Goal: Information Seeking & Learning: Find specific fact

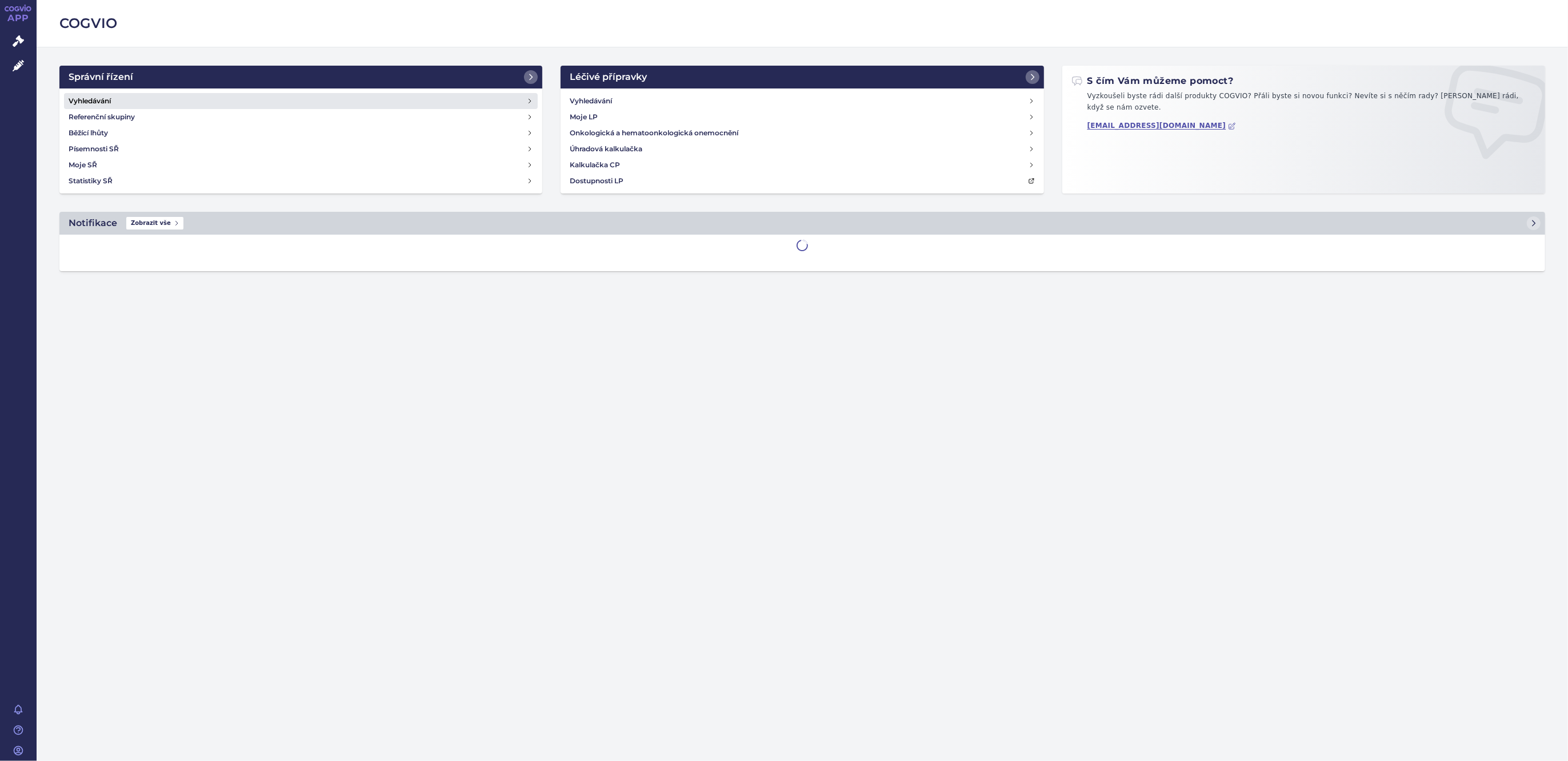
click at [123, 98] on link "Vyhledávání" at bounding box center [301, 100] width 474 height 16
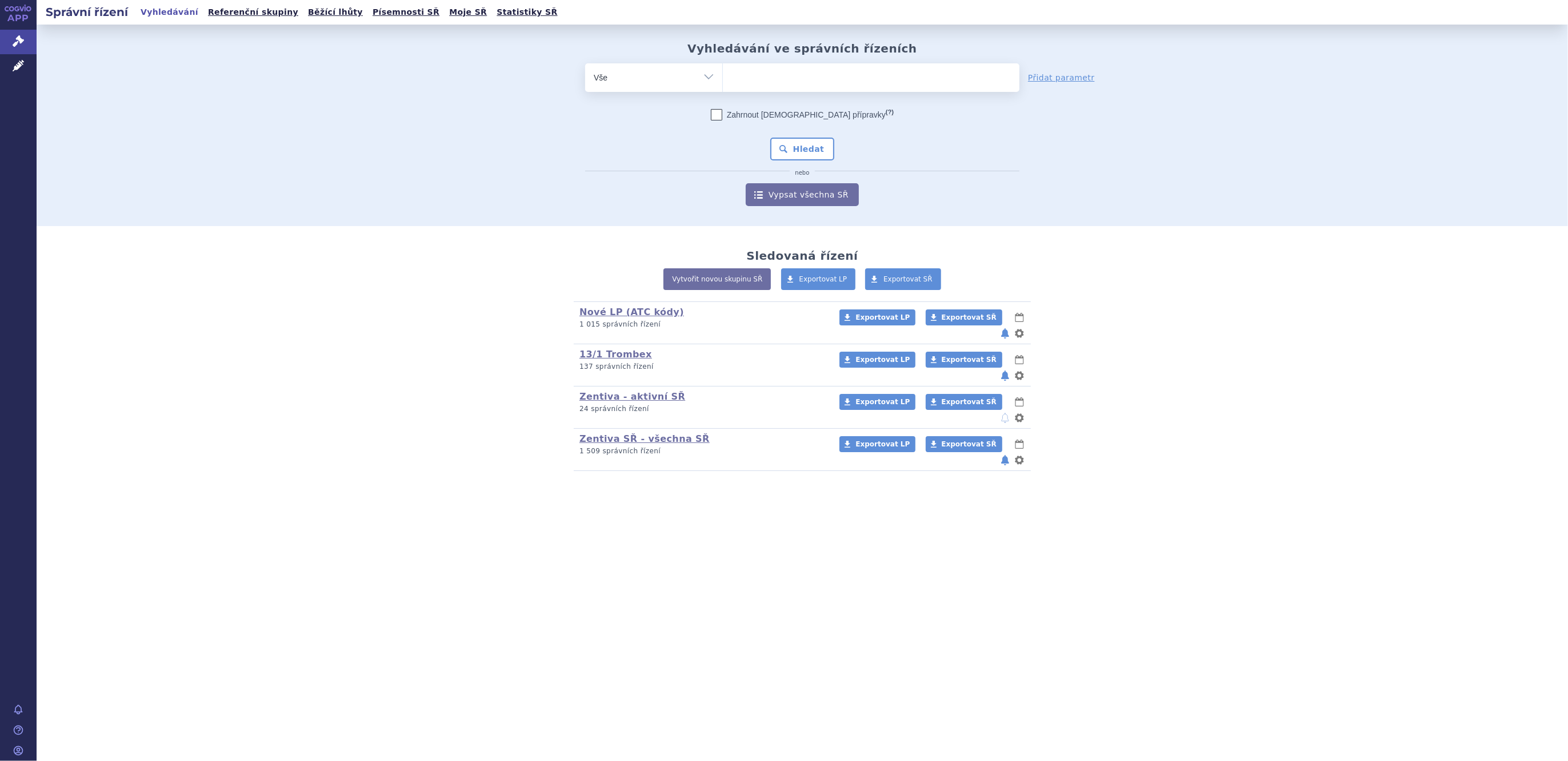
click at [742, 75] on ul at bounding box center [871, 75] width 297 height 24
click at [723, 75] on select at bounding box center [722, 77] width 1 height 29
click at [705, 76] on select "Vše Spisová značka Typ SŘ Přípravek/SUKL kód Účastník/Držitel" at bounding box center [653, 77] width 137 height 26
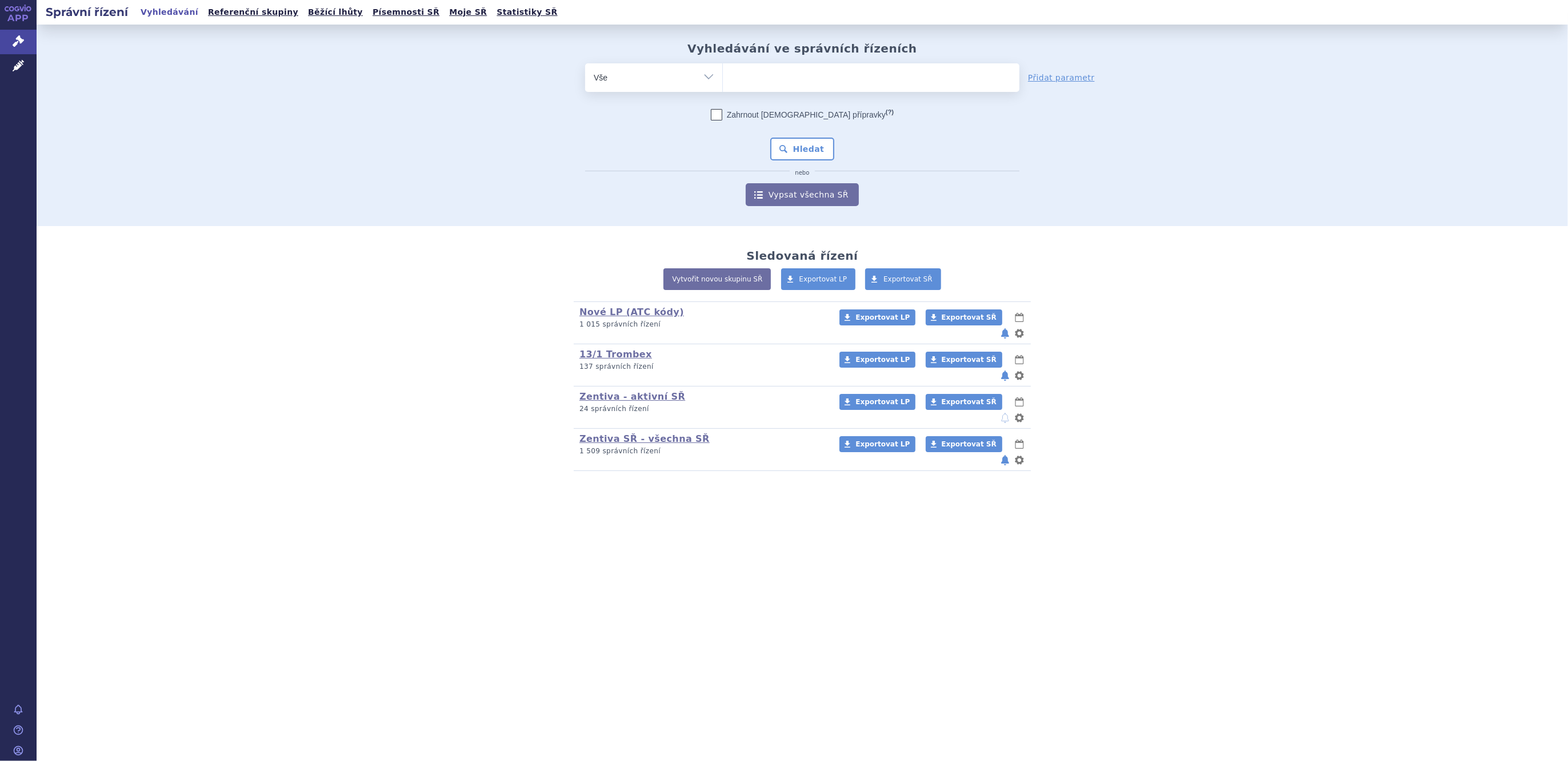
select select "filter-atc-group"
click at [585, 64] on select "Vše Spisová značka Typ SŘ Přípravek/SUKL kód Účastník/Držitel" at bounding box center [653, 77] width 137 height 26
click at [755, 76] on ul at bounding box center [871, 75] width 297 height 24
click at [723, 76] on select at bounding box center [722, 77] width 1 height 29
type input "denosu"
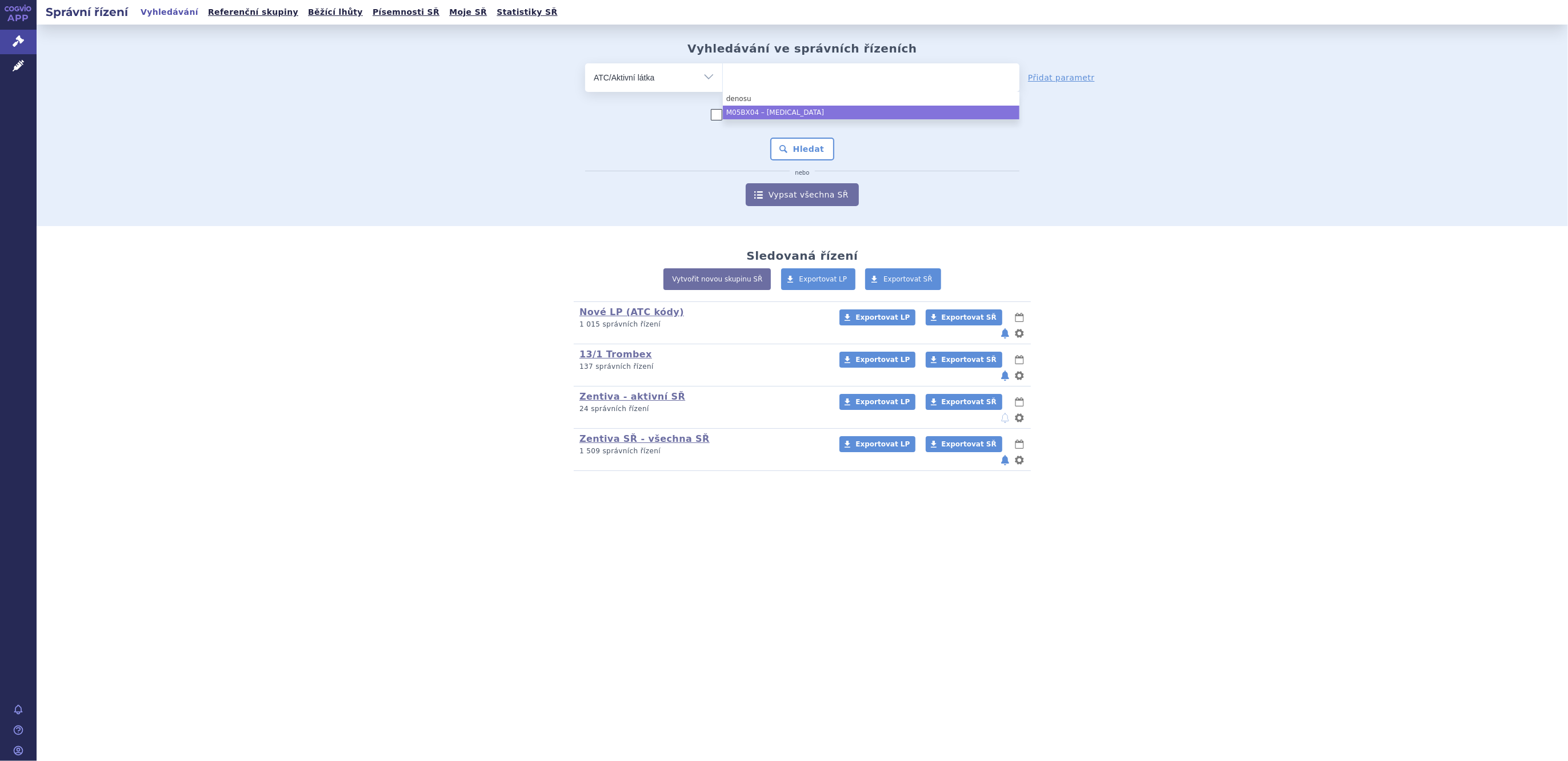
select select "M05BX04"
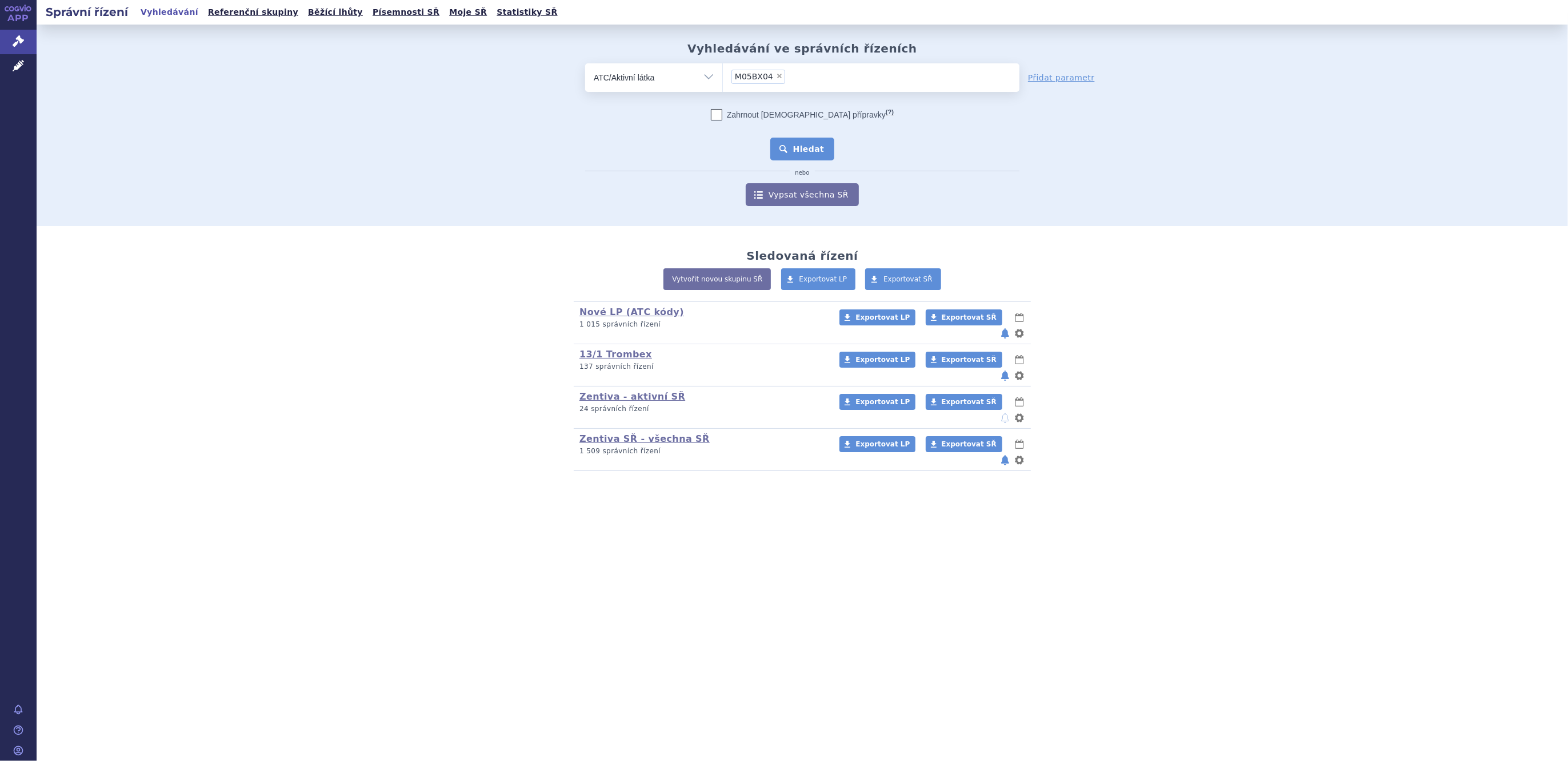
click at [822, 157] on button "Hledat" at bounding box center [802, 148] width 64 height 23
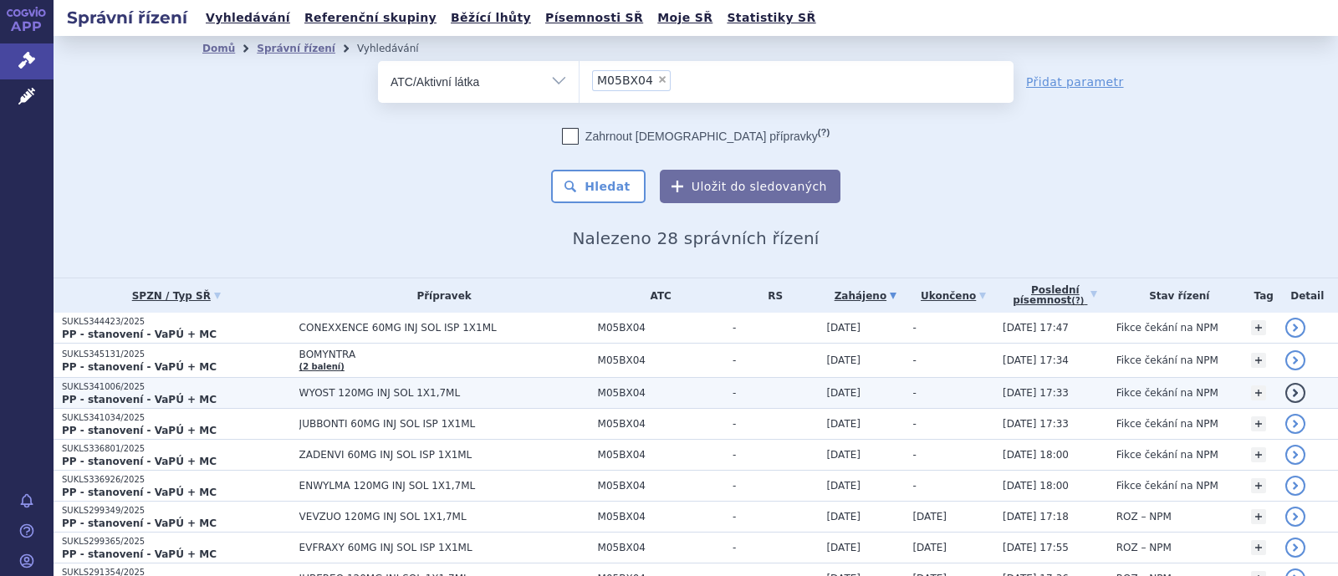
click at [385, 390] on span "WYOST 120MG INJ SOL 1X1,7ML" at bounding box center [444, 393] width 290 height 12
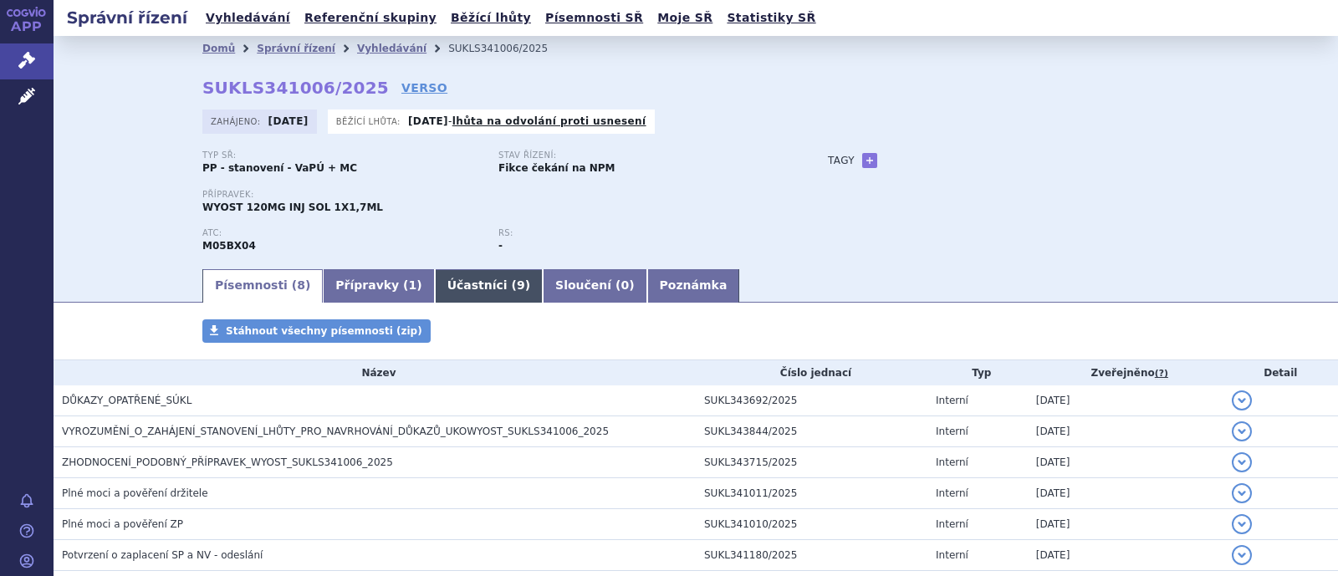
click at [440, 290] on link "Účastníci ( 9 )" at bounding box center [489, 285] width 108 height 33
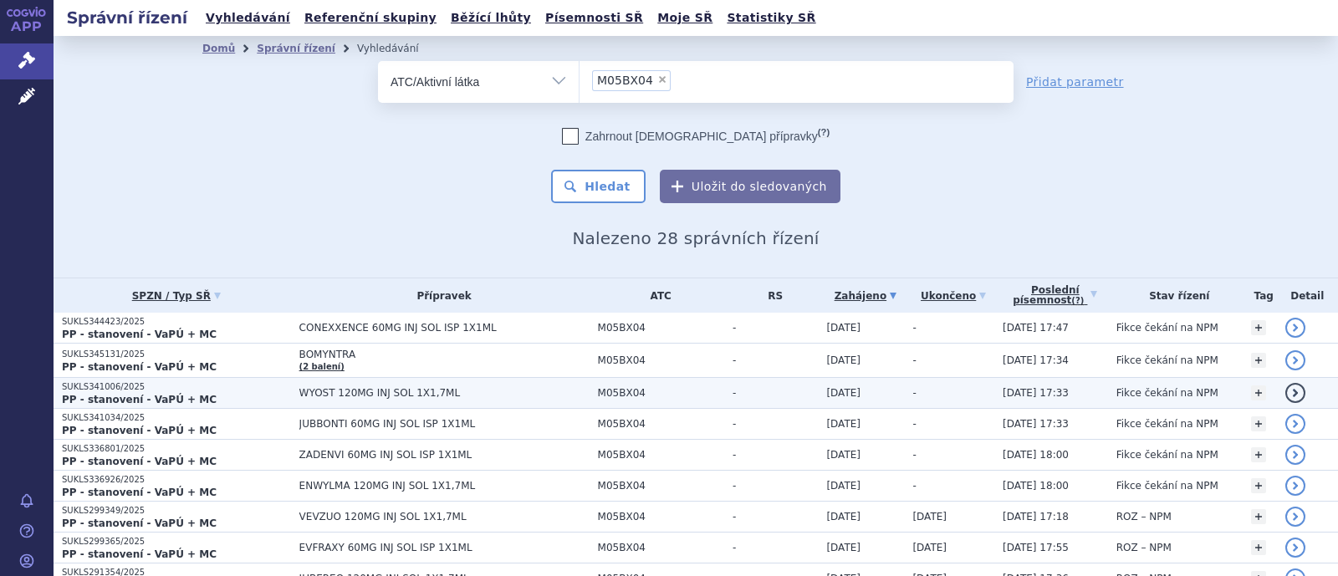
click at [395, 395] on span "WYOST 120MG INJ SOL 1X1,7ML" at bounding box center [444, 393] width 290 height 12
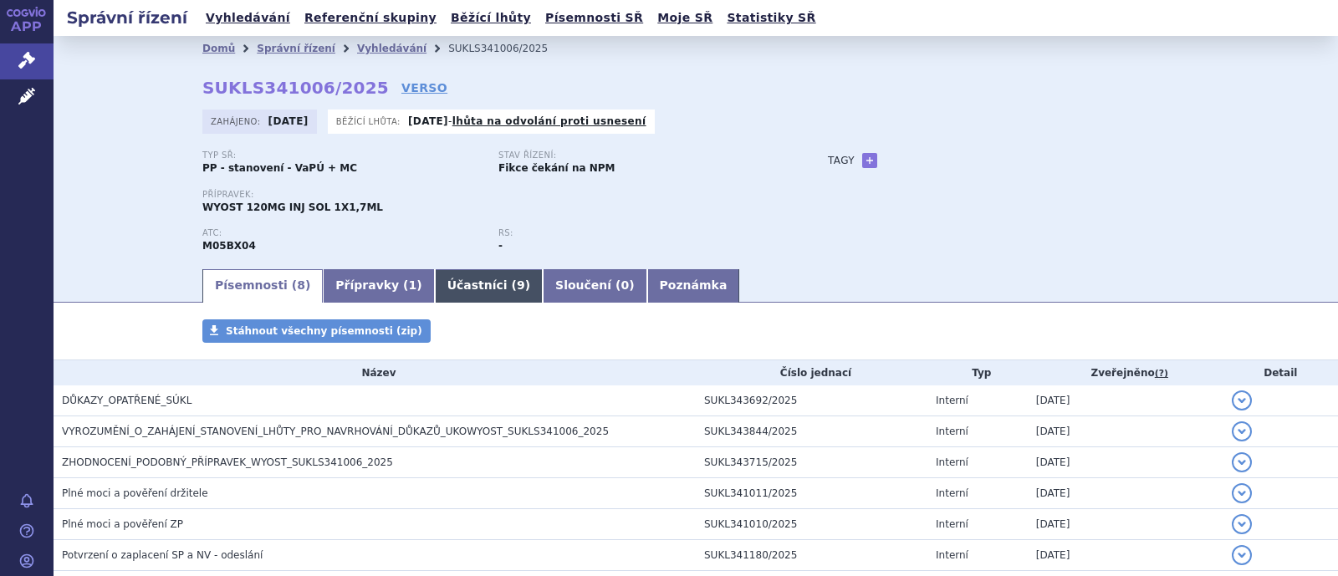
click at [451, 273] on link "Účastníci ( 9 )" at bounding box center [489, 285] width 108 height 33
click at [451, 285] on link "Účastníci ( 9 )" at bounding box center [489, 285] width 108 height 33
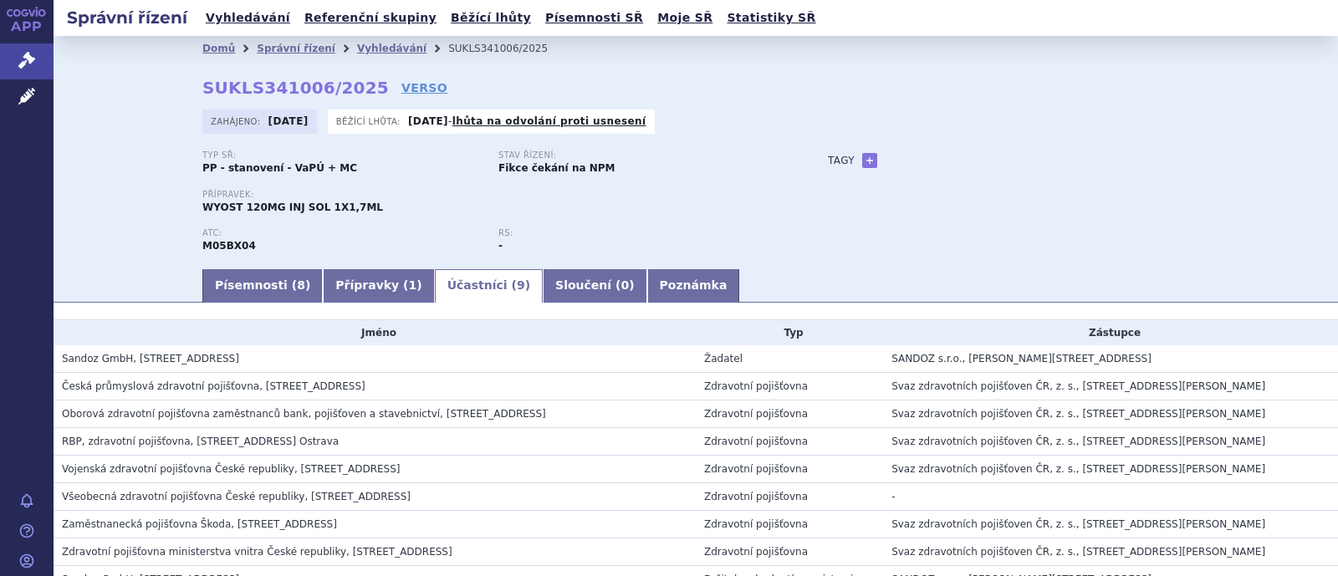
click at [447, 288] on link "Účastníci ( 9 )" at bounding box center [489, 285] width 108 height 33
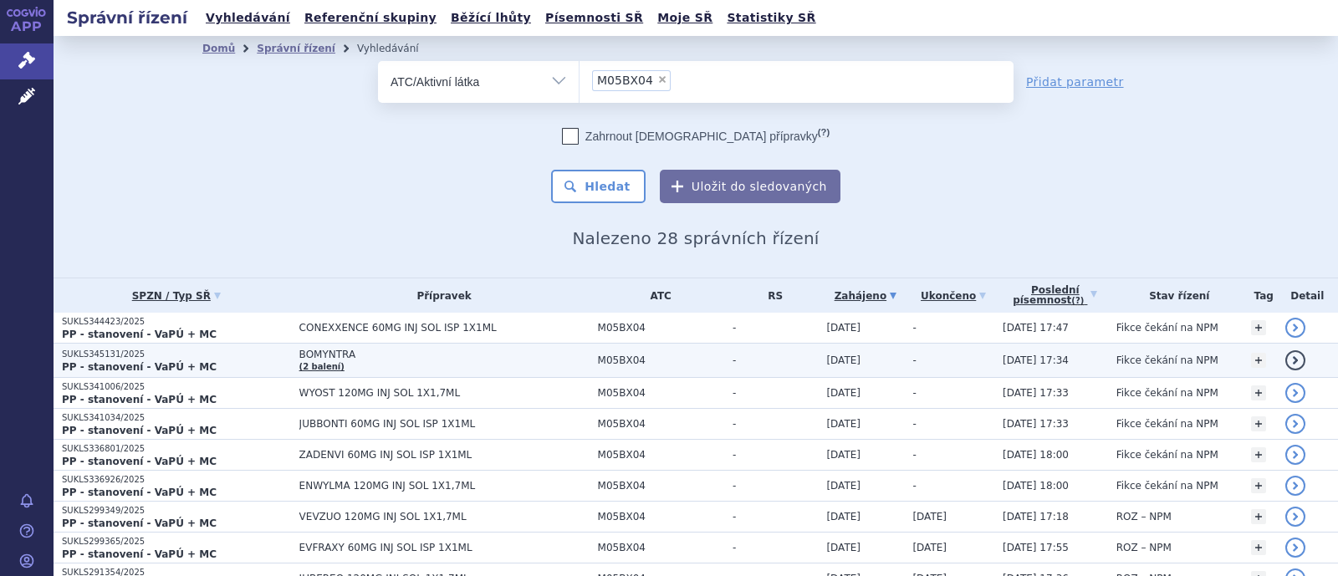
click at [339, 354] on span "BOMYNTRA" at bounding box center [444, 355] width 290 height 12
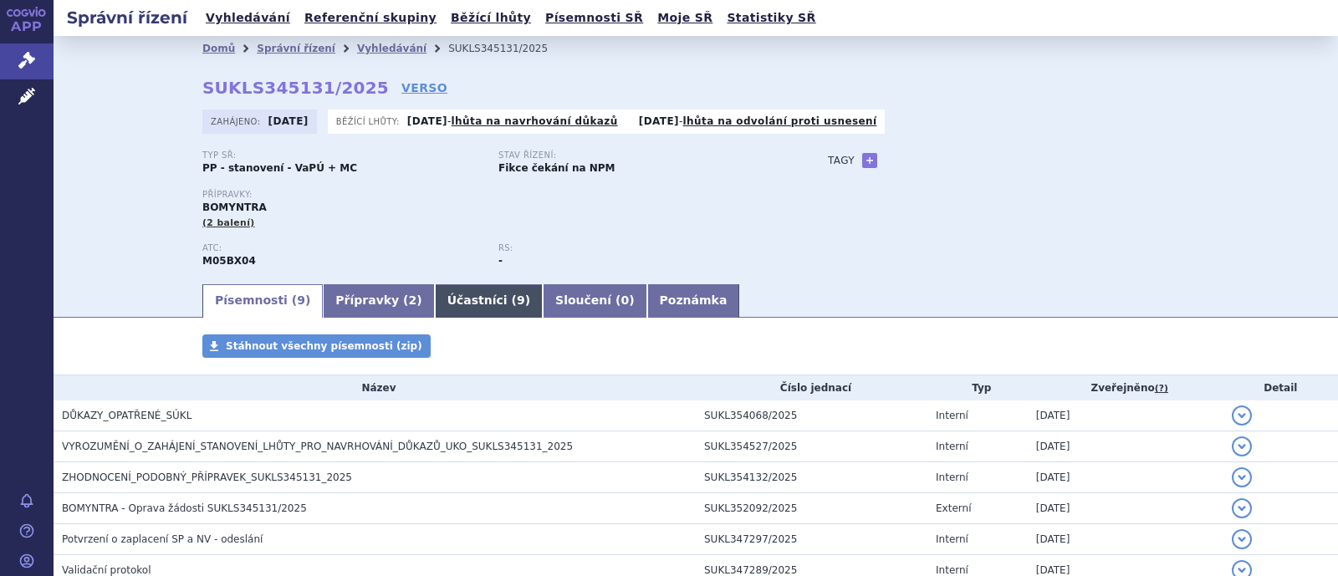
click at [436, 308] on link "Účastníci ( 9 )" at bounding box center [489, 300] width 108 height 33
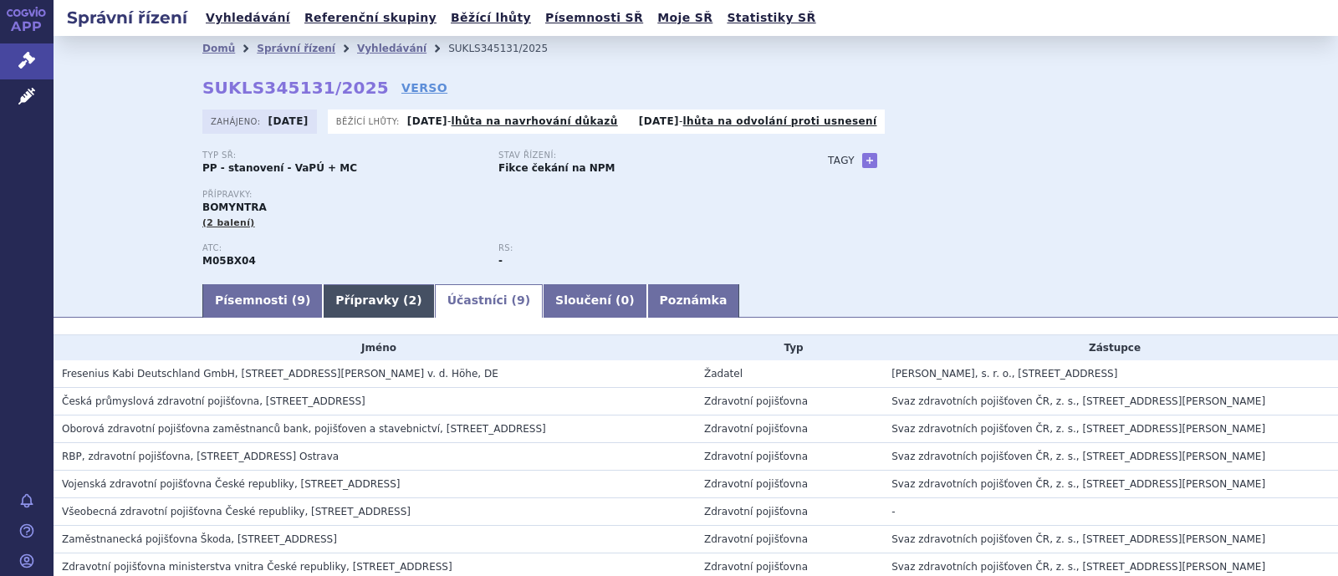
click at [351, 300] on link "Přípravky ( 2 )" at bounding box center [378, 300] width 111 height 33
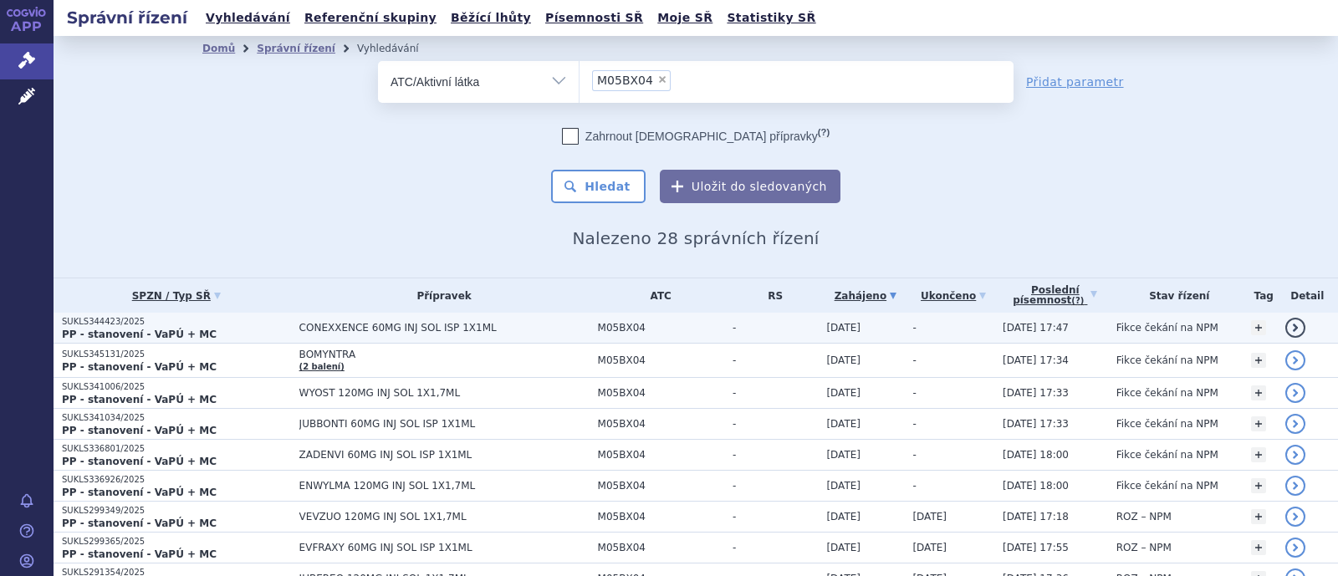
click at [359, 327] on span "CONEXXENCE 60MG INJ SOL ISP 1X1ML" at bounding box center [444, 328] width 290 height 12
click at [334, 336] on td "CONEXXENCE 60MG INJ SOL ISP 1X1ML" at bounding box center [440, 328] width 298 height 31
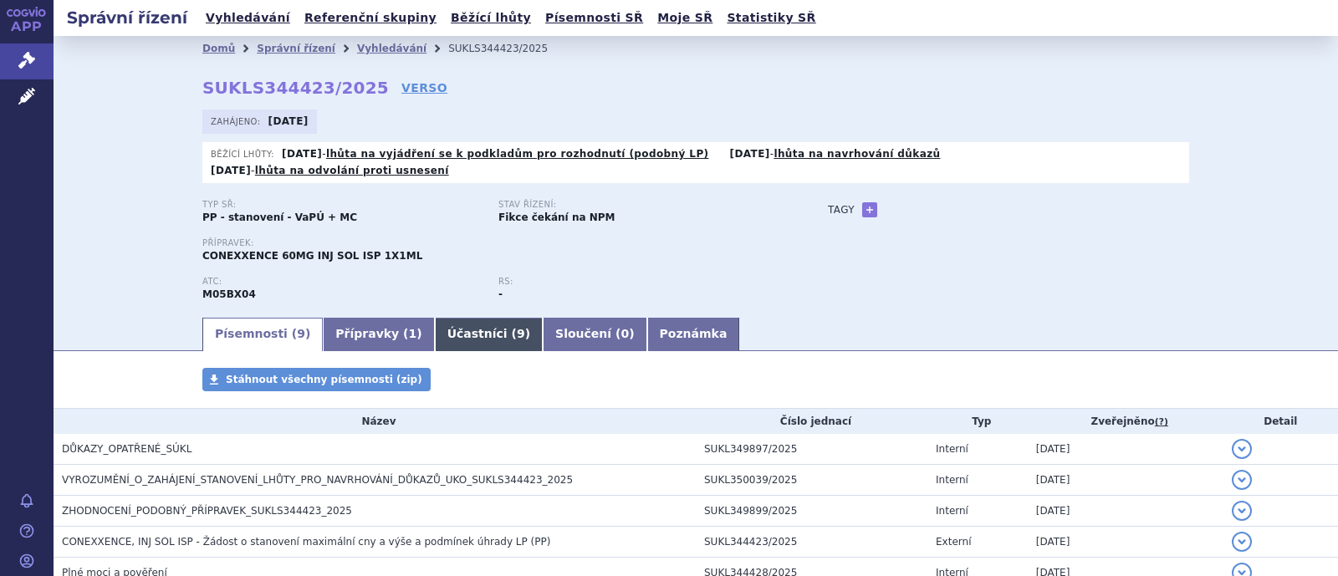
click at [435, 322] on link "Účastníci ( 9 )" at bounding box center [489, 334] width 108 height 33
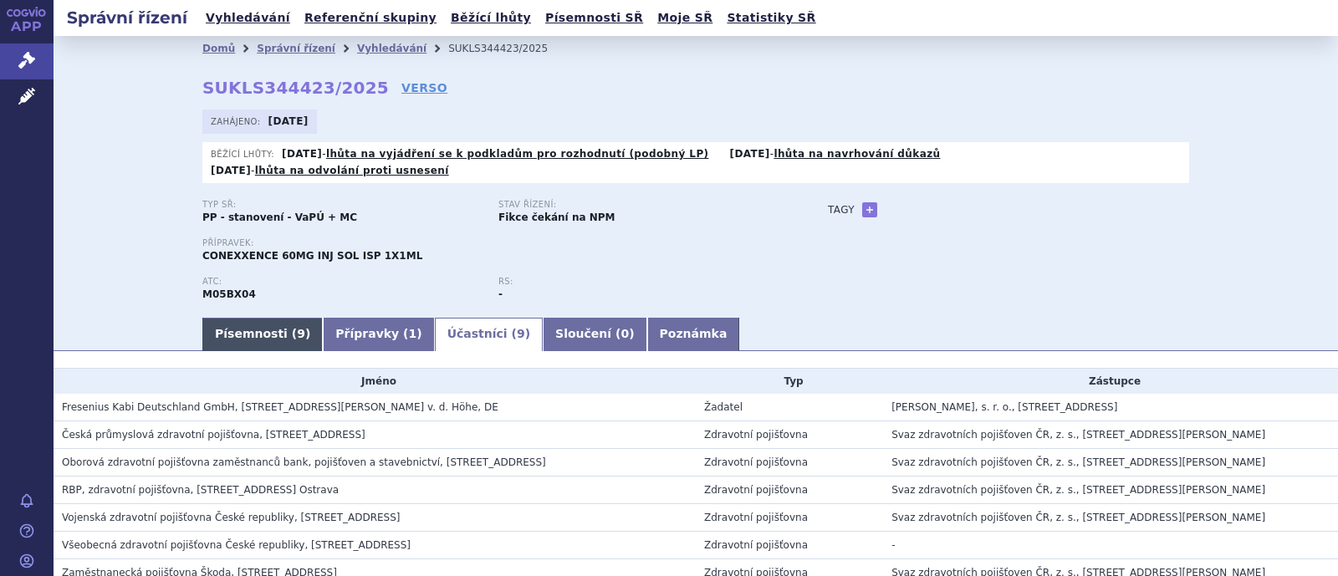
click at [215, 318] on link "Písemnosti ( 9 )" at bounding box center [262, 334] width 120 height 33
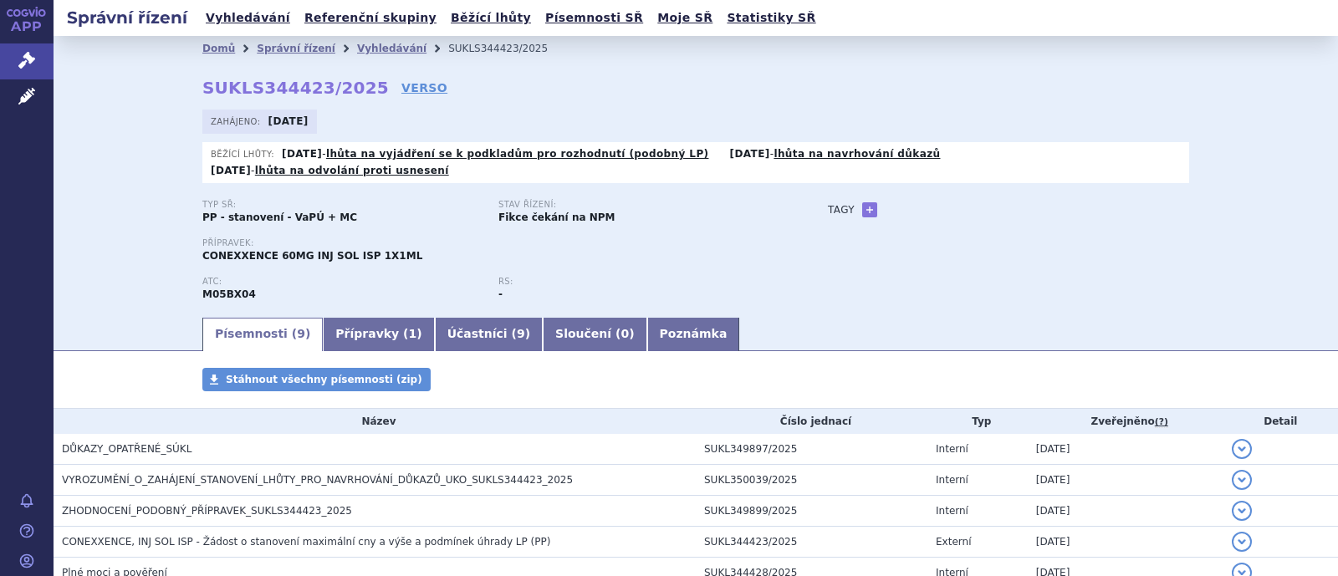
scroll to position [221, 0]
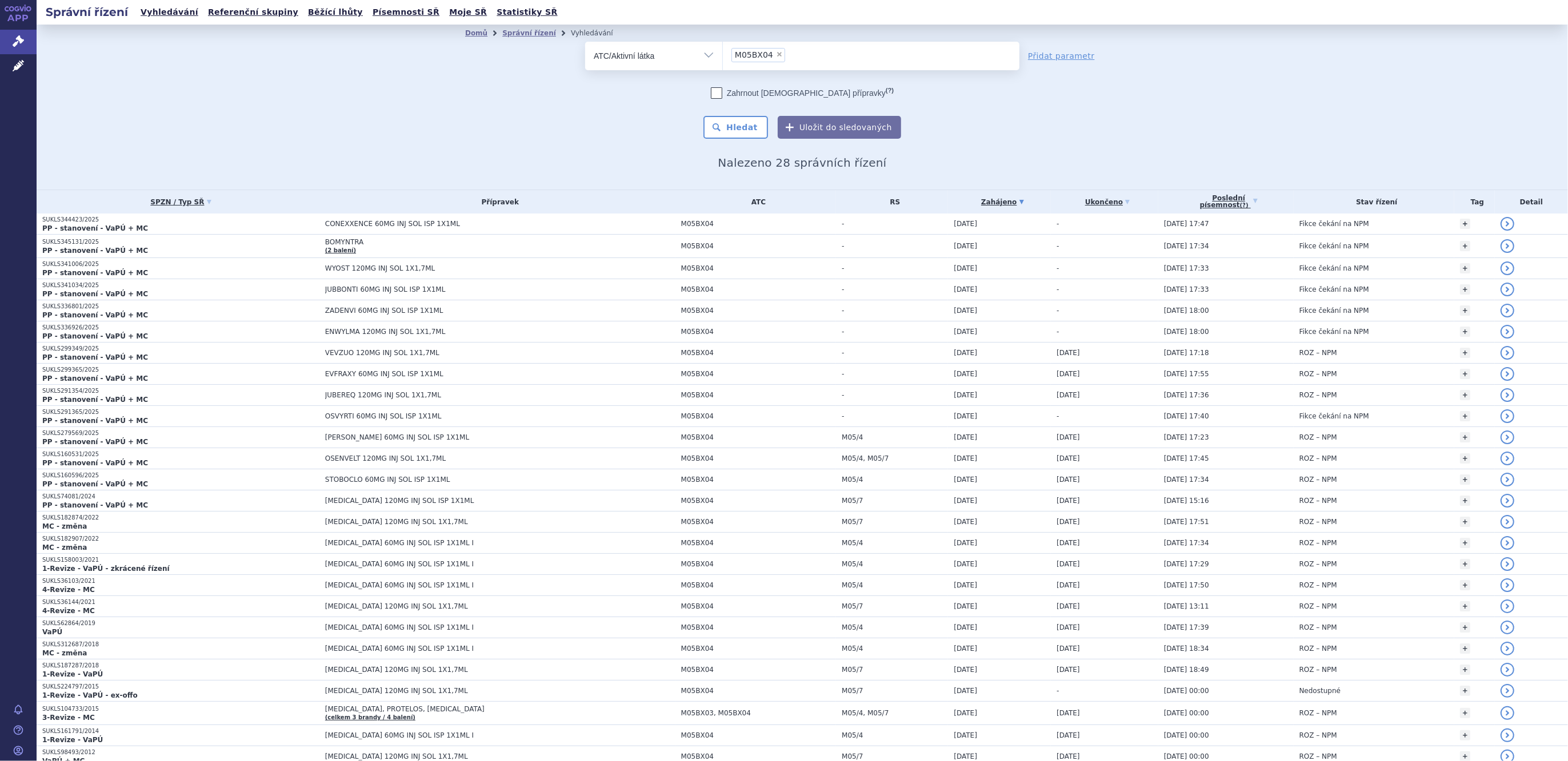
click at [776, 54] on span "×" at bounding box center [779, 54] width 7 height 7
click at [723, 54] on select "M05BX04" at bounding box center [722, 55] width 1 height 29
select select
click at [655, 54] on select "Vše Spisová značka Typ SŘ Přípravek/SUKL kód Účastník/Držitel" at bounding box center [653, 55] width 137 height 26
select select "filter-product"
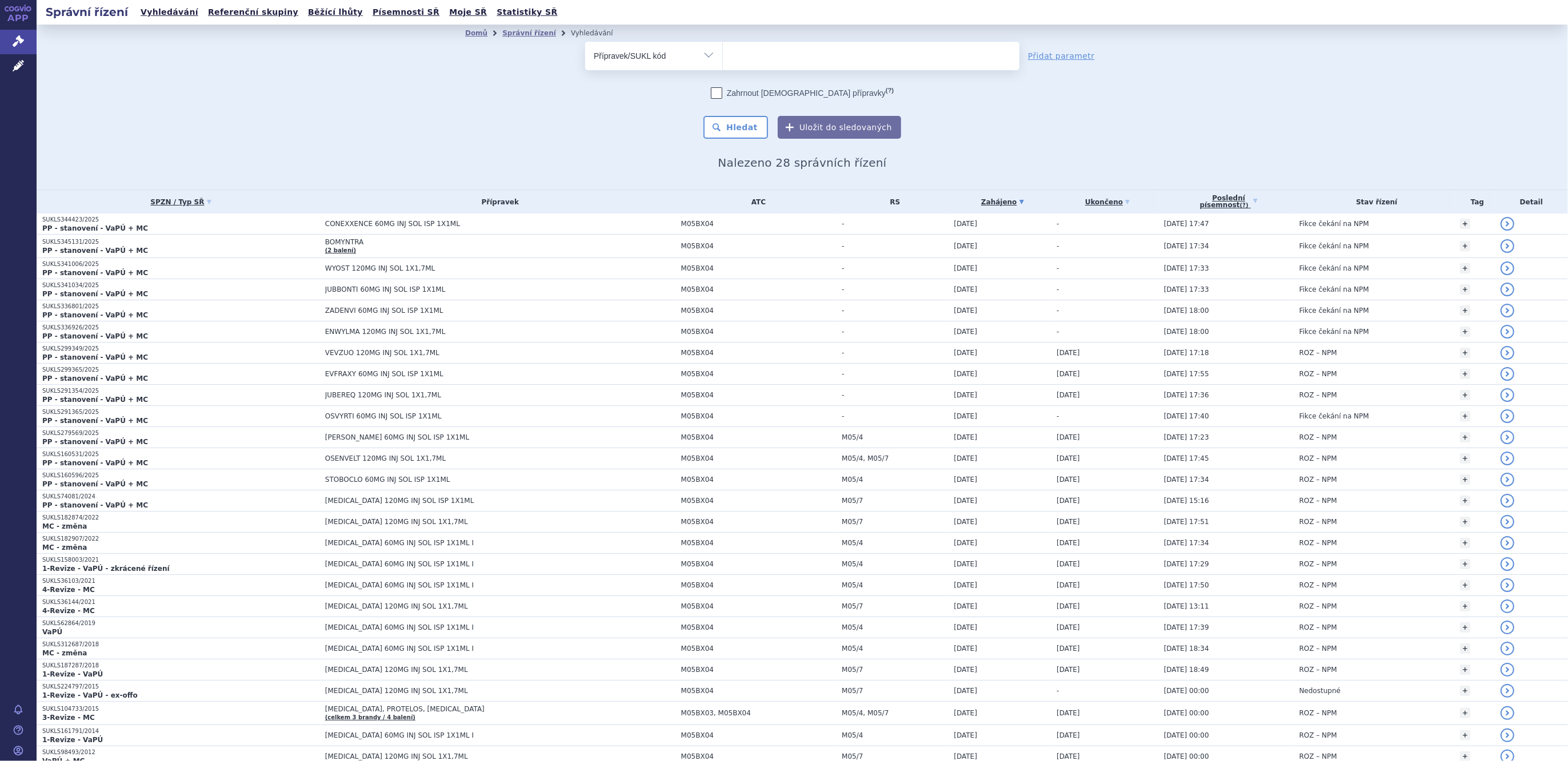
click at [585, 42] on select "Vše Spisová značka Typ SŘ Přípravek/SUKL kód Účastník/Držitel" at bounding box center [653, 55] width 137 height 26
click at [758, 54] on ul at bounding box center [871, 53] width 297 height 24
click at [723, 54] on select at bounding box center [722, 55] width 1 height 29
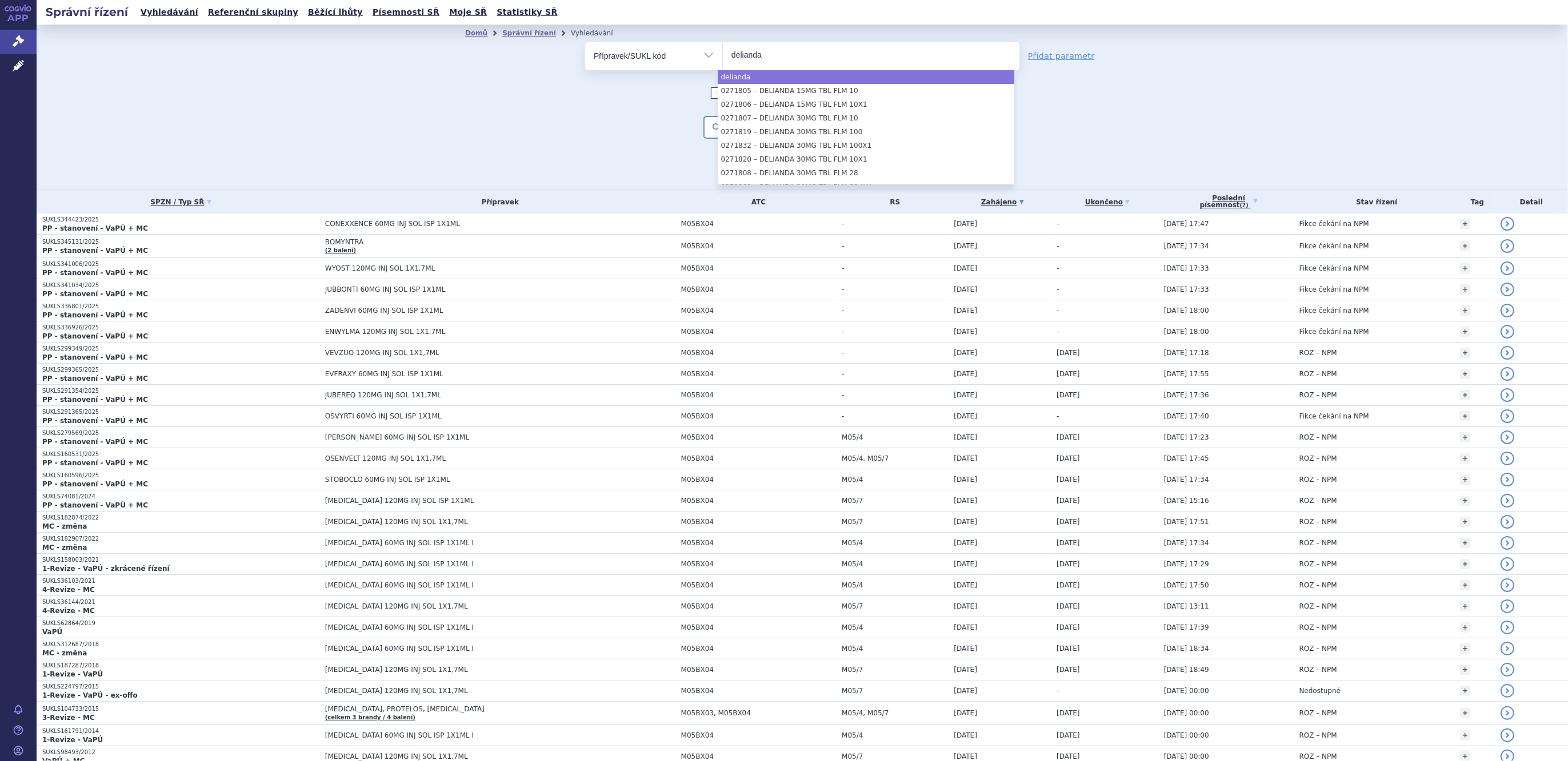
type input "delianda"
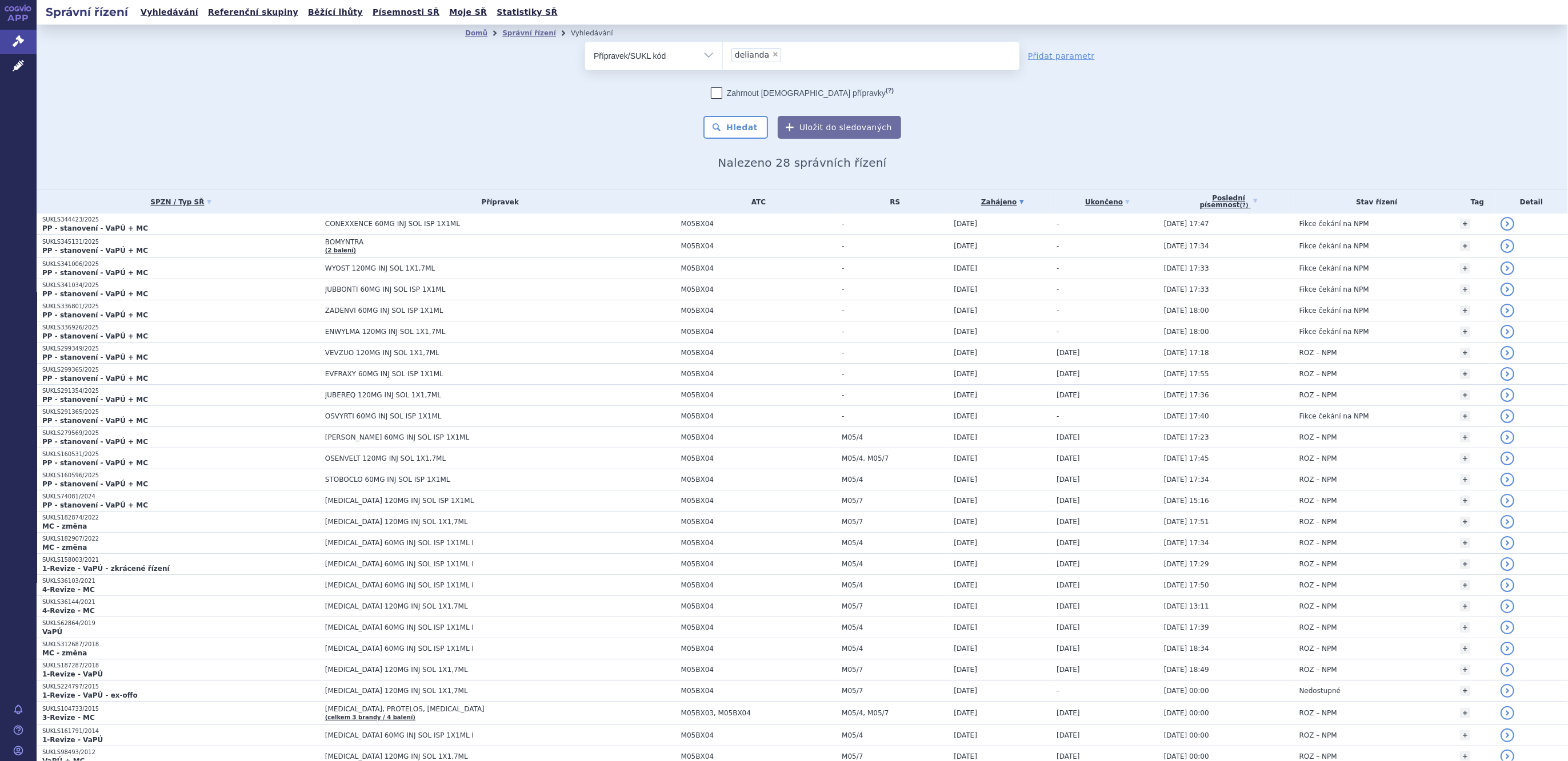
select select "delianda"
click at [735, 127] on button "Hledat" at bounding box center [735, 127] width 64 height 23
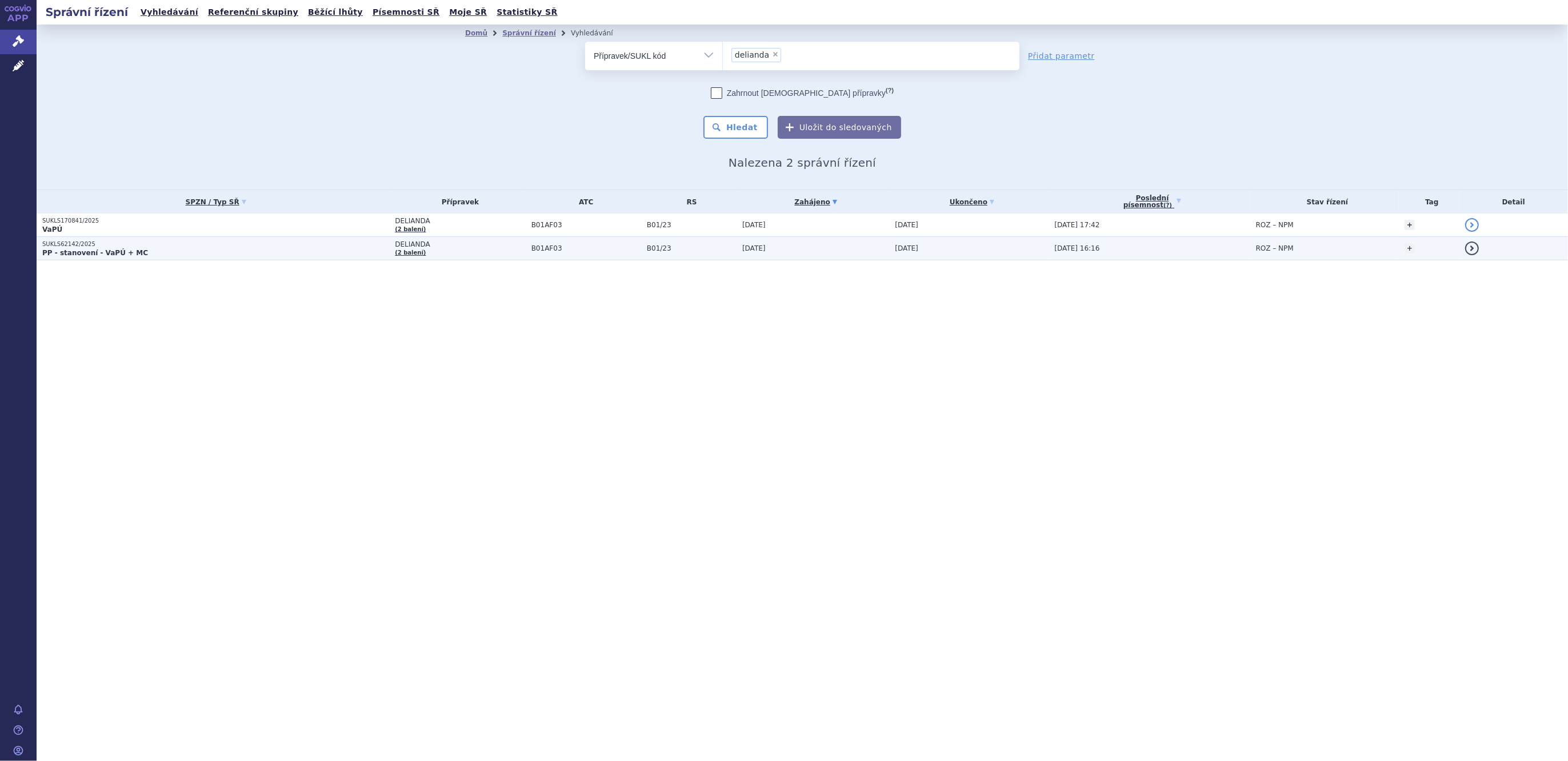
click at [396, 240] on span "DELIANDA" at bounding box center [460, 245] width 131 height 8
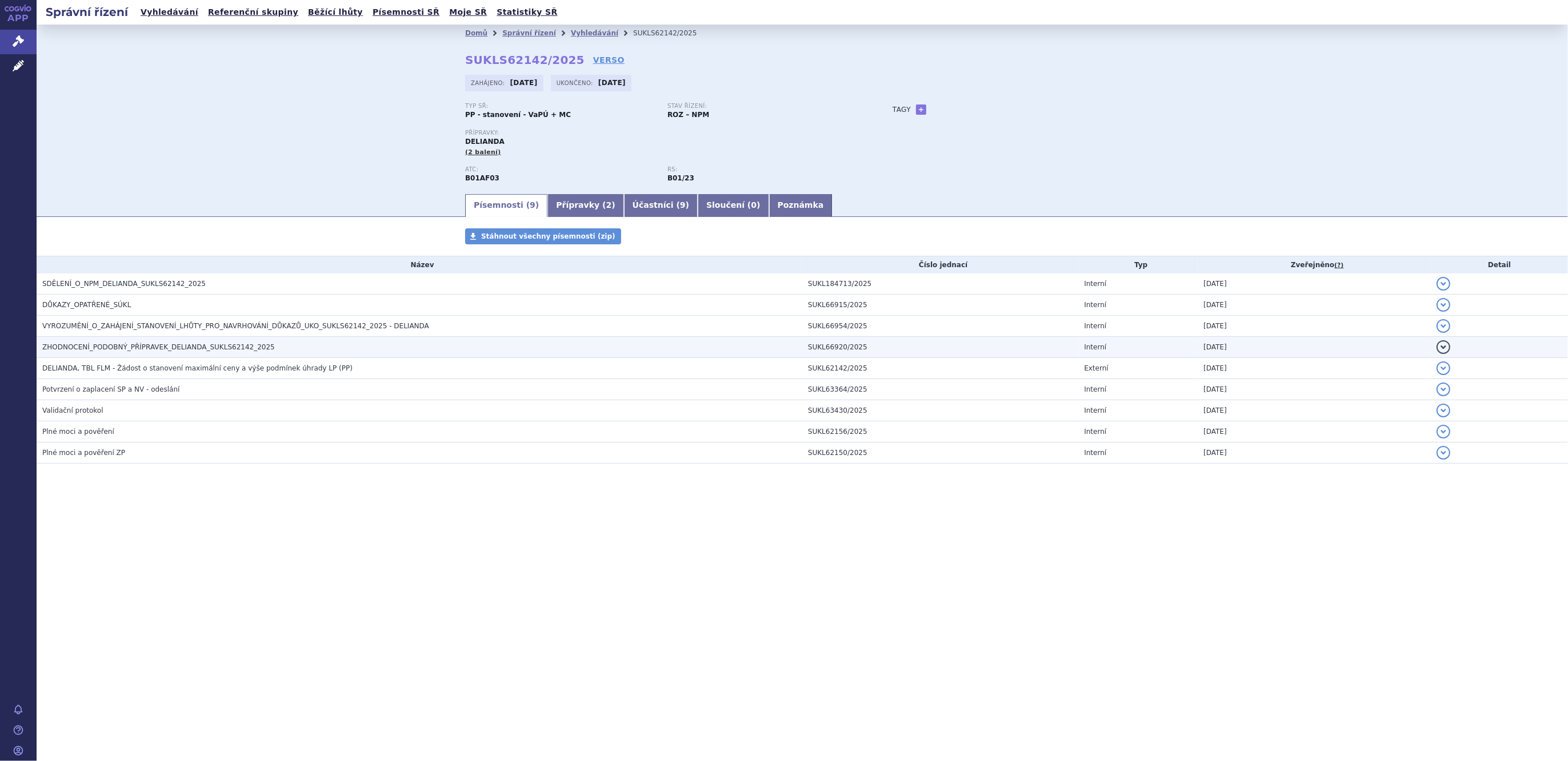
click at [208, 344] on span "ZHODNOCENÍ_PODOBNÝ_PŘÍPRAVEK_DELIANDA_SUKLS62142_2025" at bounding box center [159, 347] width 232 height 8
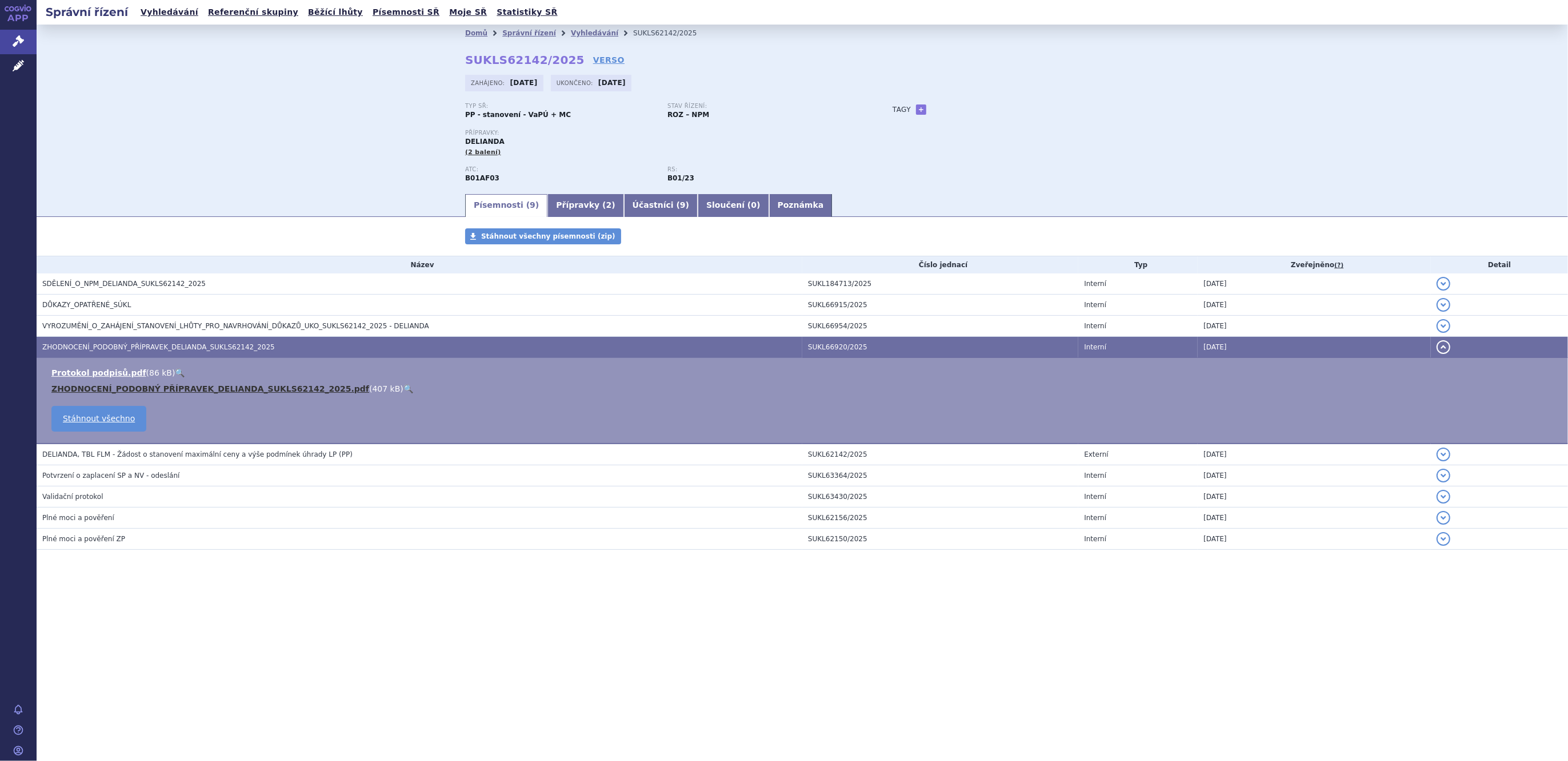
click at [207, 389] on link "ZHODNOCENÍ_PODOBNÝ PŘÍPRAVEK_DELIANDA_SUKLS62142_2025.pdf" at bounding box center [210, 389] width 318 height 9
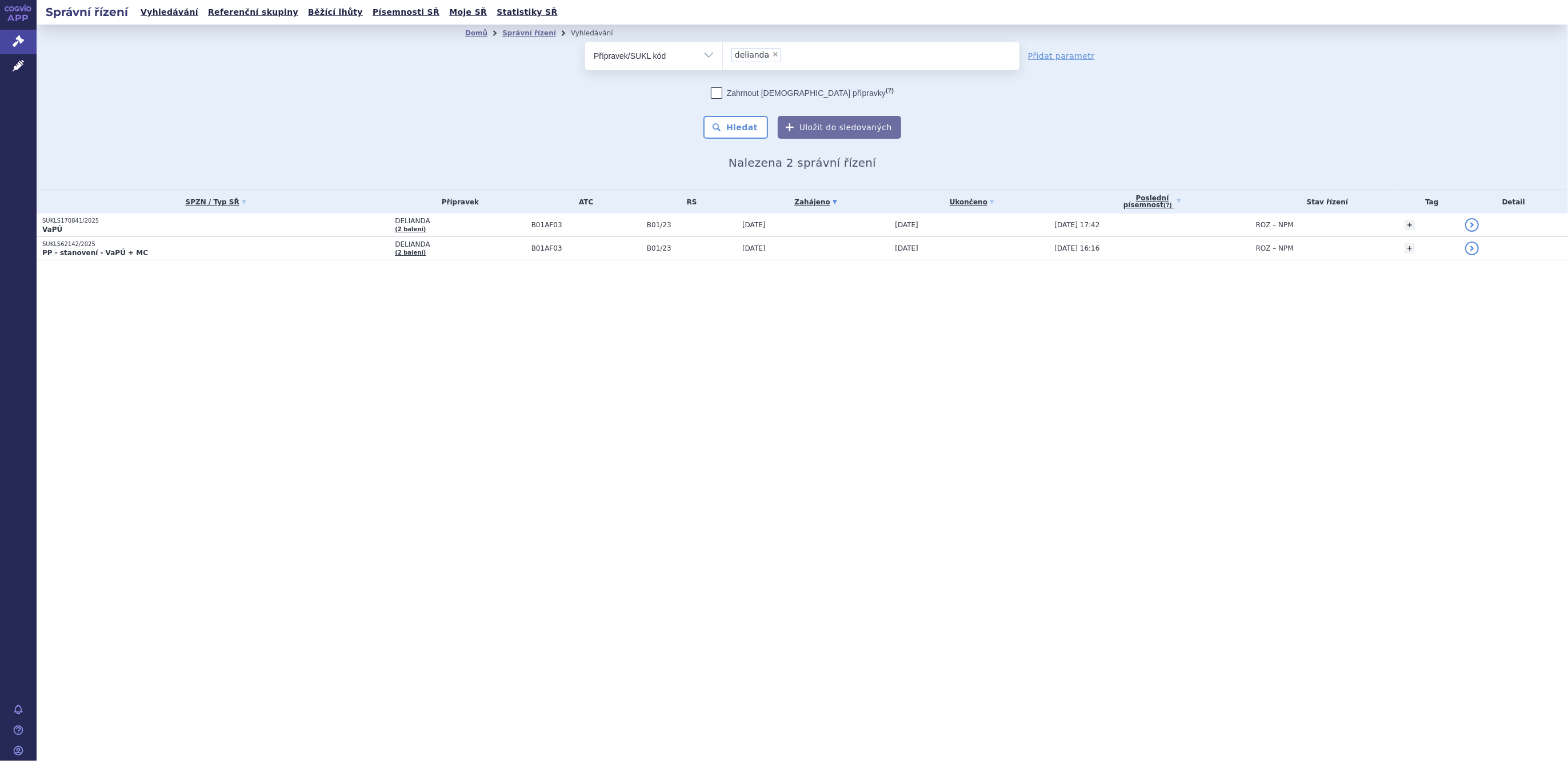
drag, startPoint x: 770, startPoint y: 52, endPoint x: 749, endPoint y: 61, distance: 22.8
click at [772, 52] on span "×" at bounding box center [775, 54] width 7 height 7
click at [723, 52] on select "delianda" at bounding box center [722, 55] width 1 height 29
select select
click at [747, 61] on ul at bounding box center [871, 53] width 297 height 24
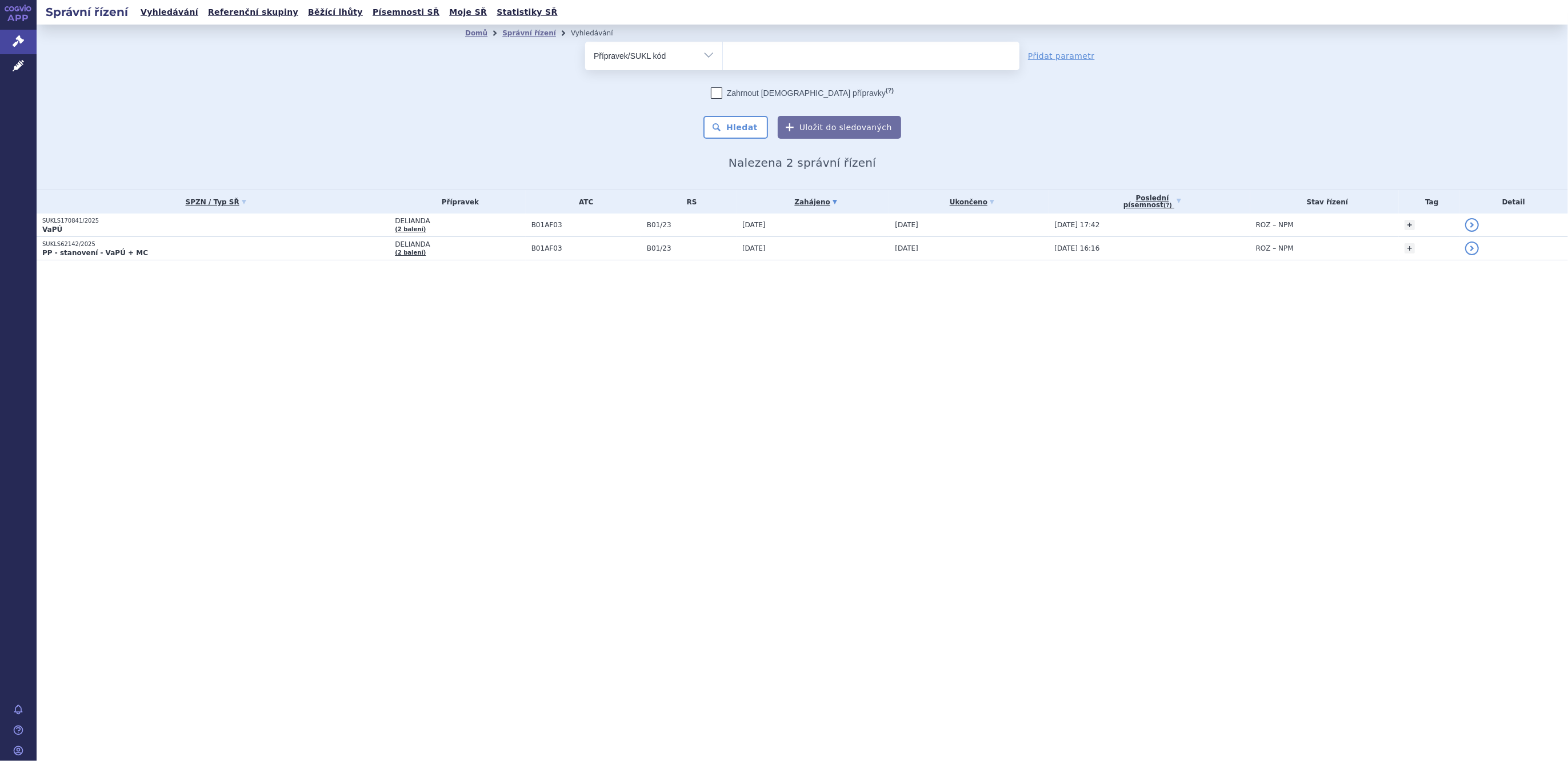
click at [723, 61] on select at bounding box center [722, 55] width 1 height 29
paste input "XIGDUO"
type input "XIGDUO"
select select "XIGDUO"
click at [749, 124] on button "Hledat" at bounding box center [735, 127] width 64 height 23
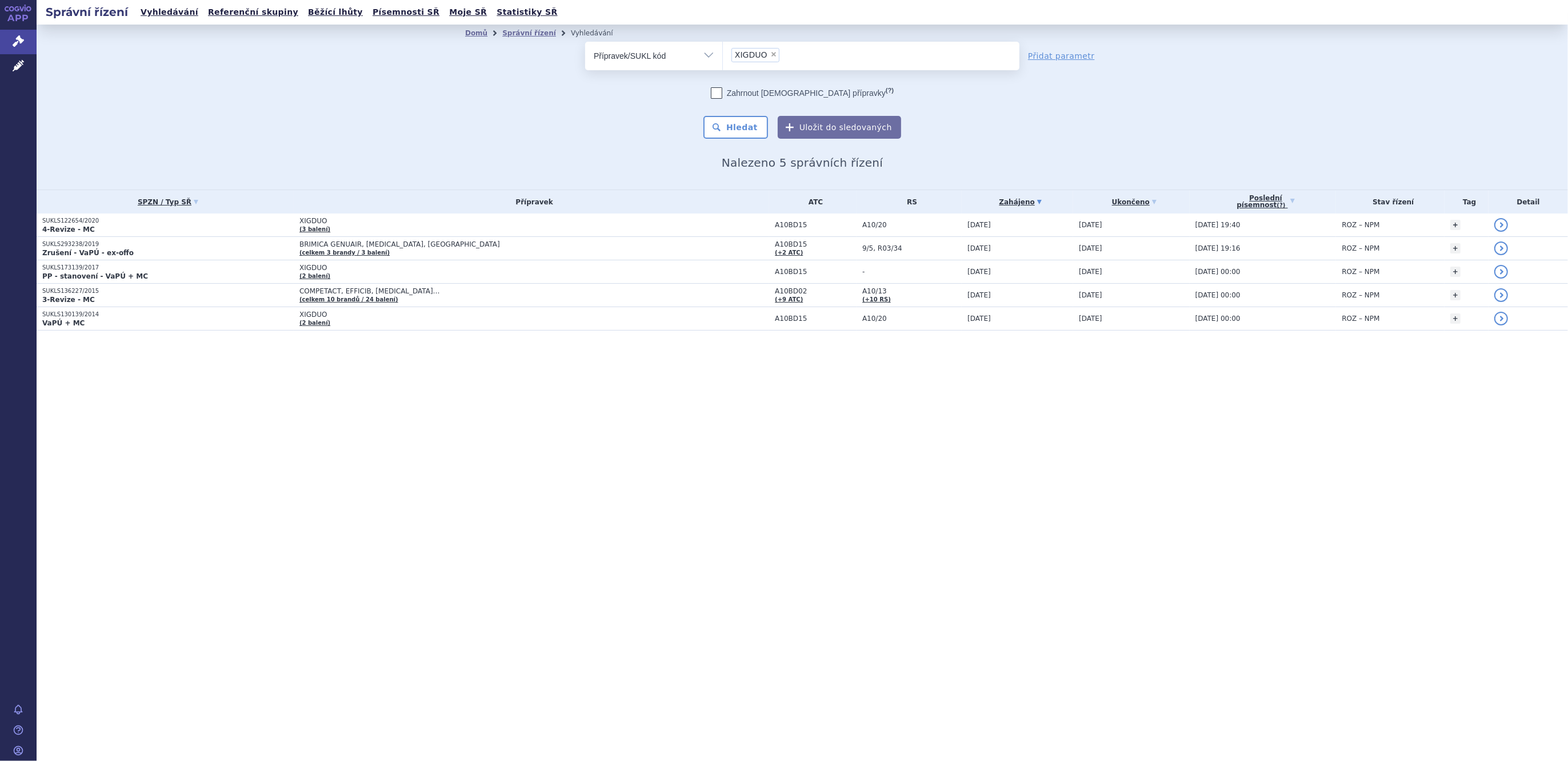
click at [770, 52] on span "×" at bounding box center [774, 54] width 7 height 7
click at [723, 52] on select "XIGDUO" at bounding box center [722, 55] width 1 height 29
select select
click at [688, 59] on select "Vše Spisová značka Typ SŘ Přípravek/SUKL kód Účastník/Držitel" at bounding box center [653, 55] width 137 height 26
select select "filter-atc-group"
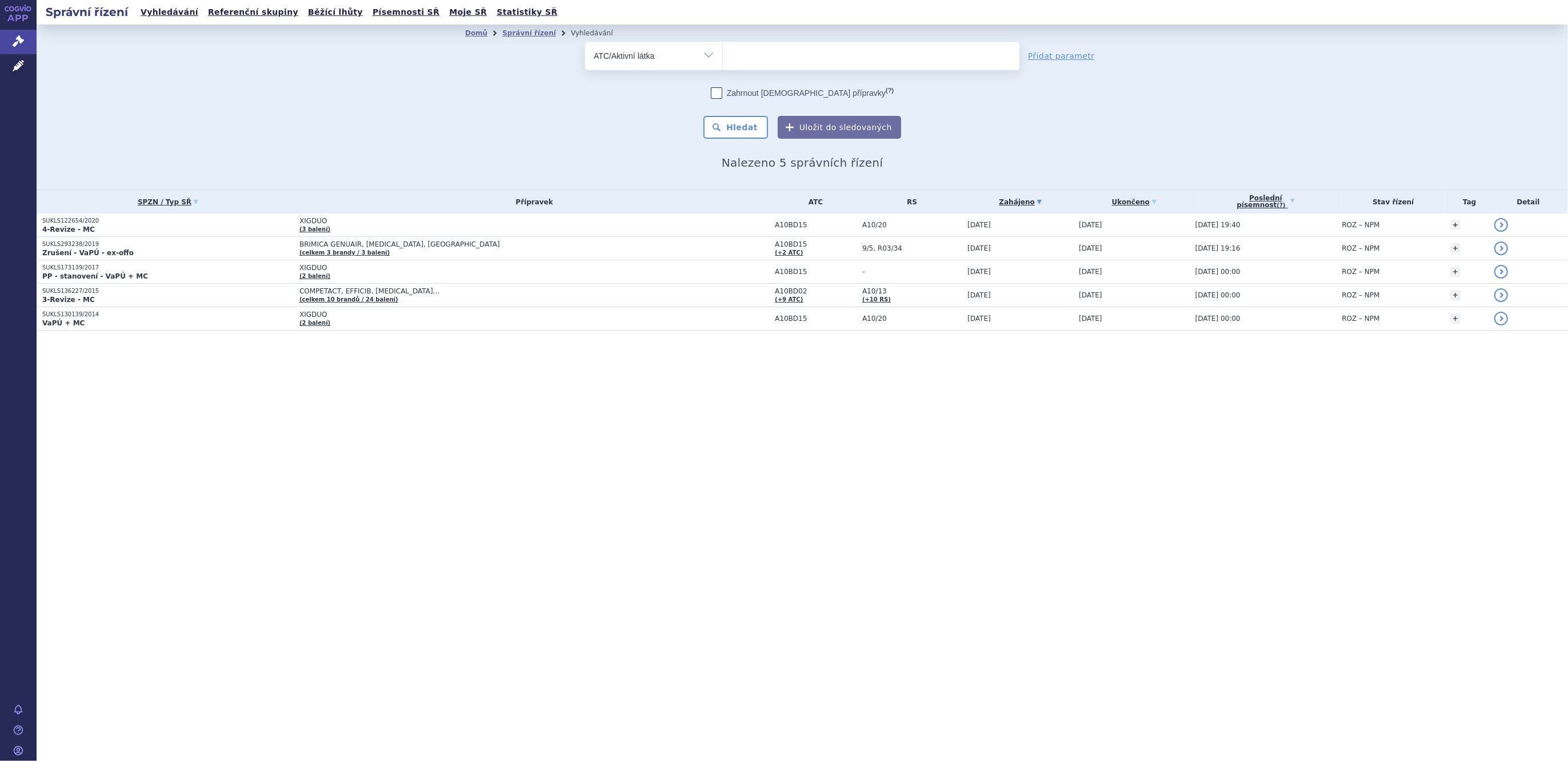
click at [585, 42] on select "Vše Spisová značka Typ SŘ Přípravek/SUKL kód Účastník/Držitel" at bounding box center [653, 55] width 137 height 26
click at [768, 61] on ul at bounding box center [871, 53] width 297 height 24
click at [723, 61] on select at bounding box center [722, 55] width 1 height 29
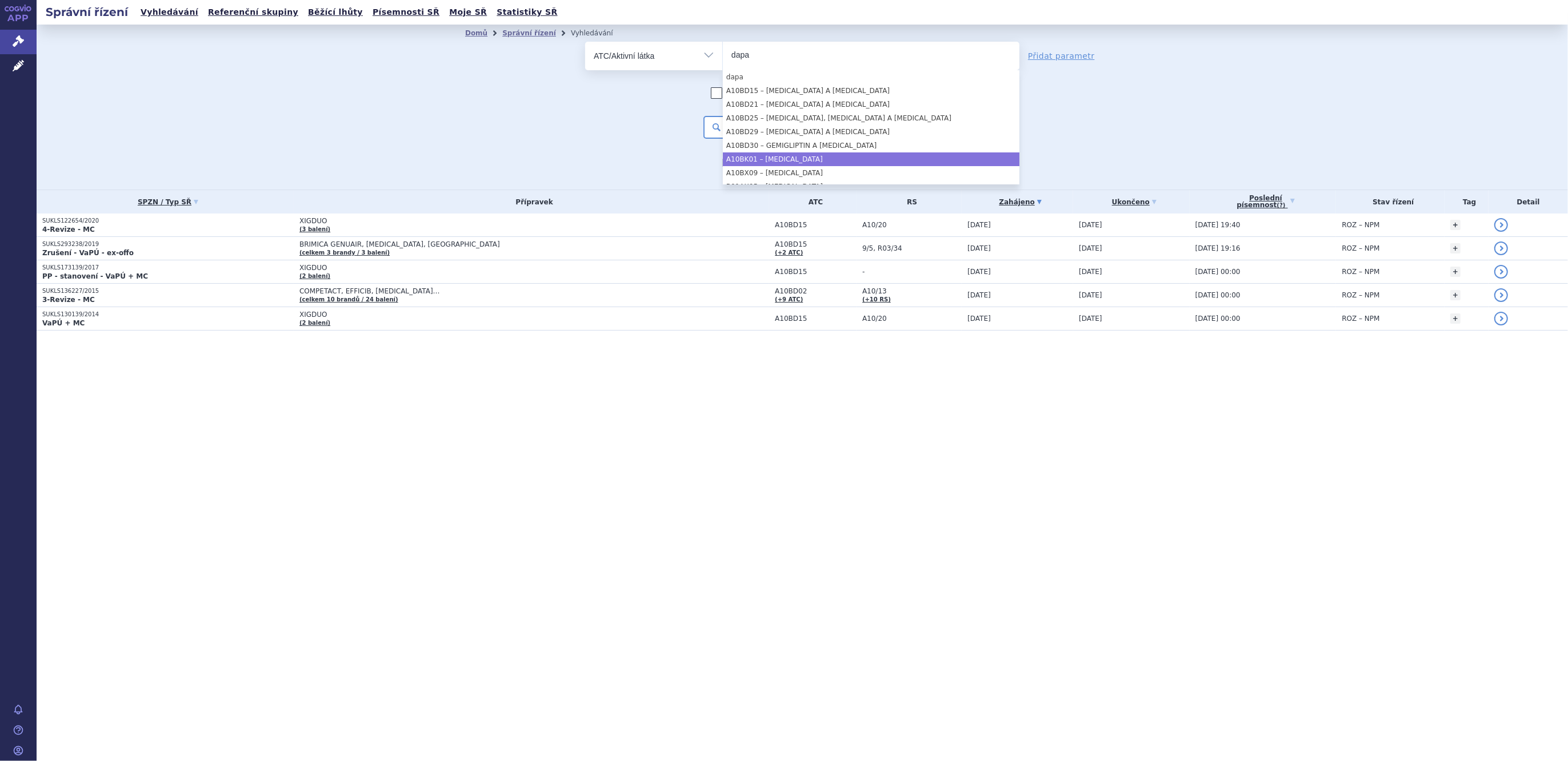
type input "dapa"
select select "A10BK01"
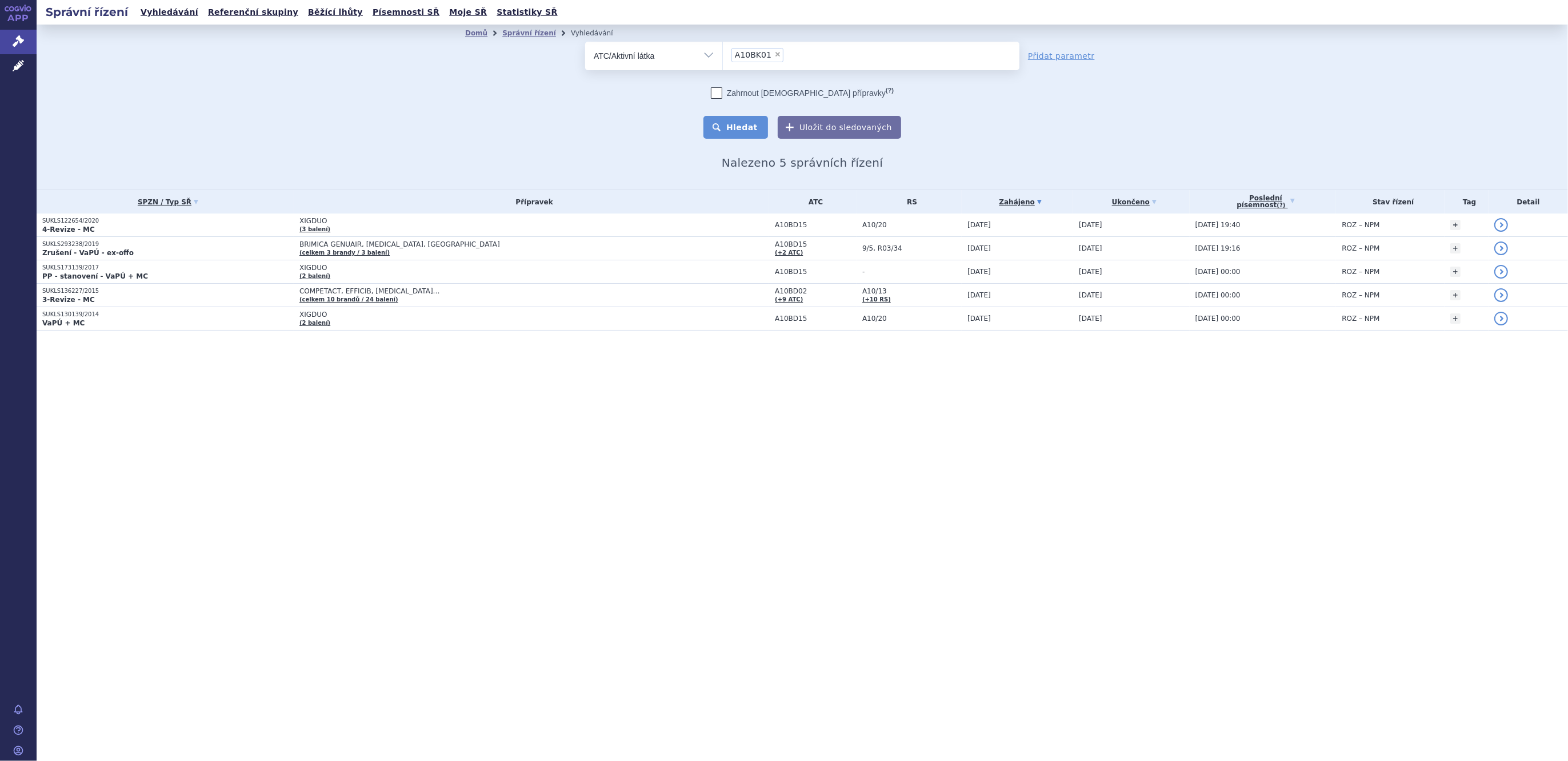
click at [755, 130] on button "Hledat" at bounding box center [735, 127] width 64 height 23
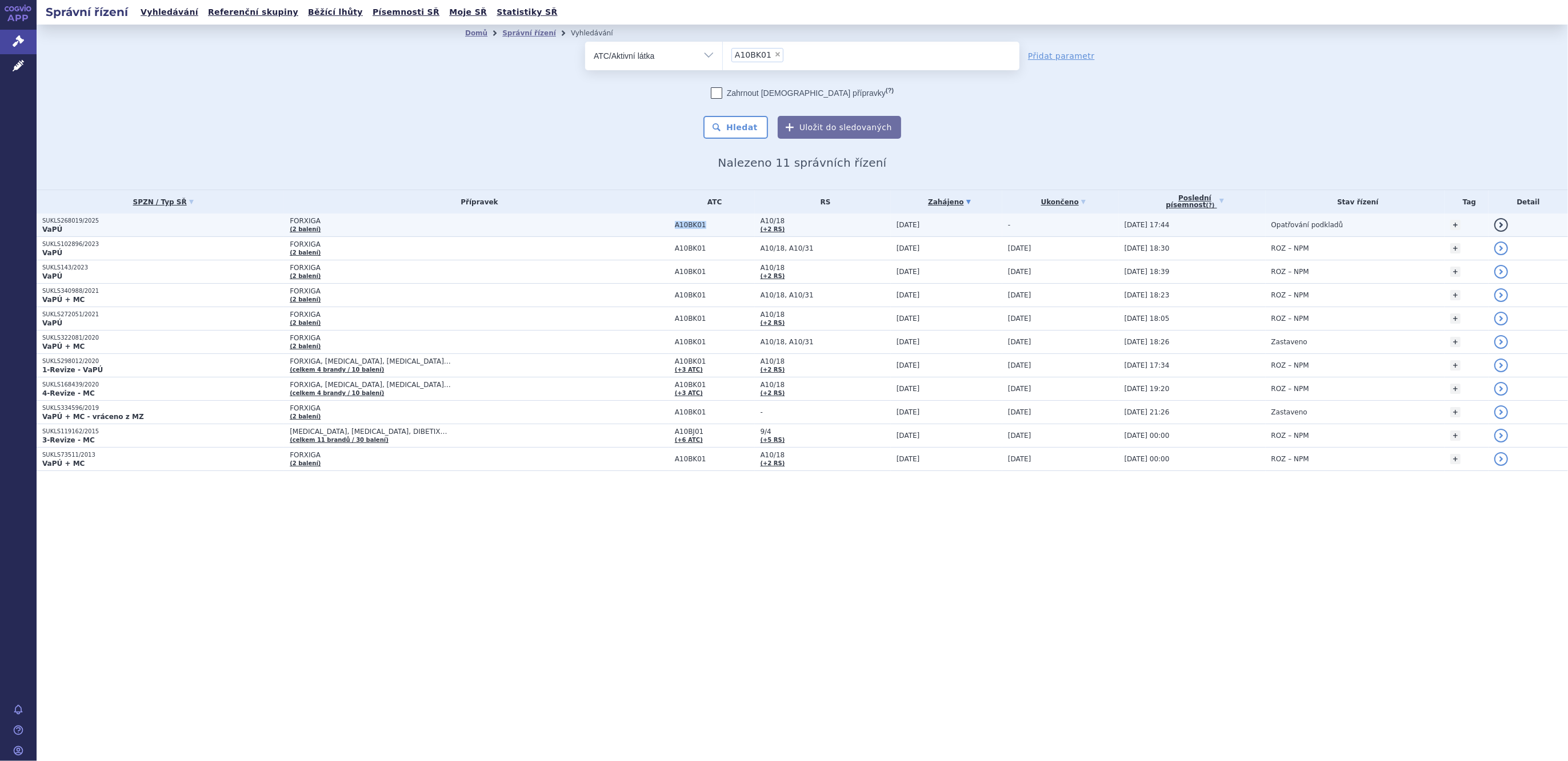
drag, startPoint x: 651, startPoint y: 223, endPoint x: 605, endPoint y: 223, distance: 46.0
click at [669, 223] on td "A10BK01" at bounding box center [712, 225] width 85 height 23
copy span "A10BK01"
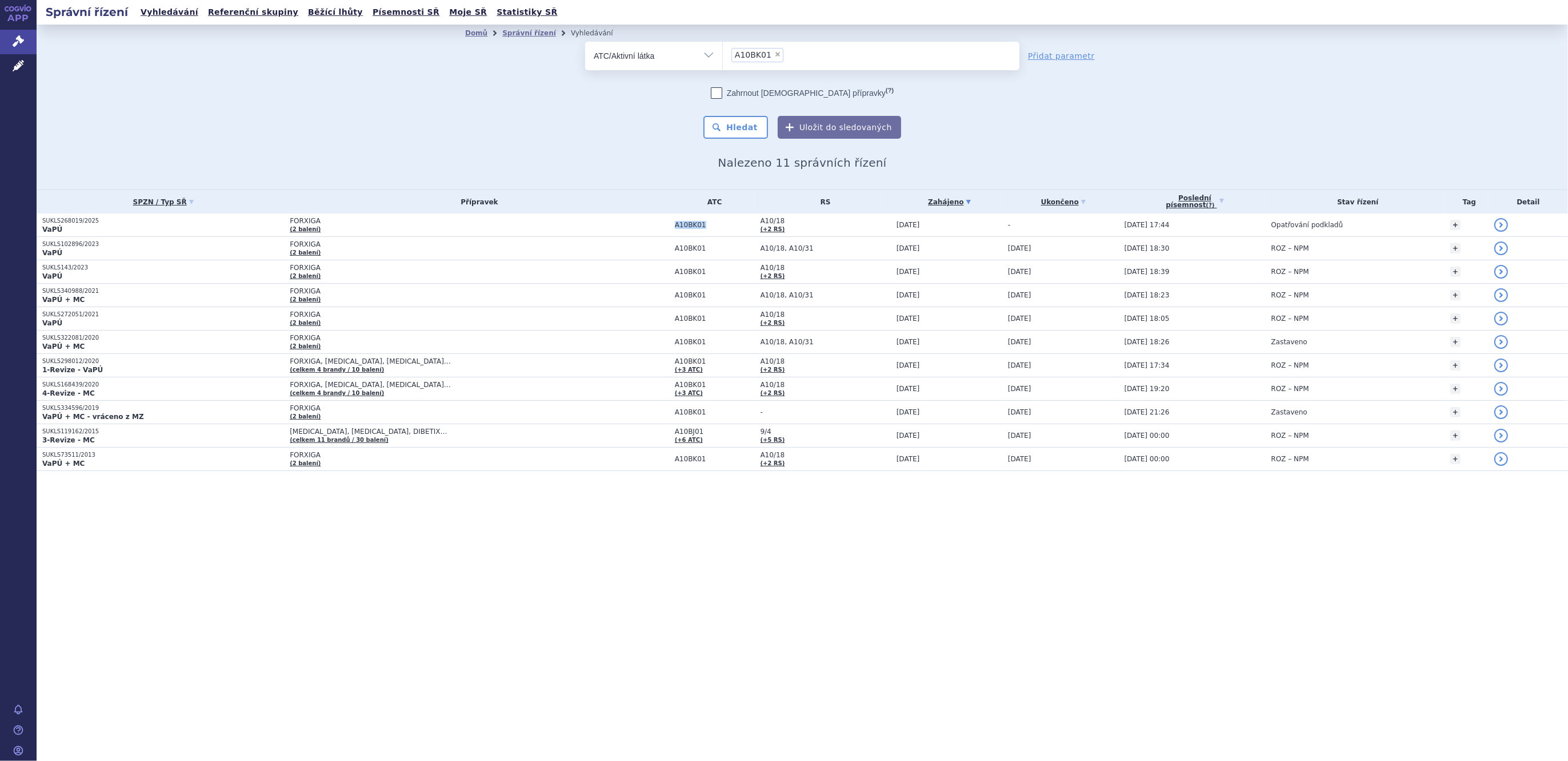
click at [774, 57] on span "×" at bounding box center [778, 54] width 7 height 7
click at [723, 57] on select "A10BK01" at bounding box center [722, 55] width 1 height 29
select select
click at [699, 57] on select "Vše Spisová značka Typ SŘ Přípravek/SUKL kód Účastník/Držitel" at bounding box center [653, 55] width 137 height 26
select select "filter-product"
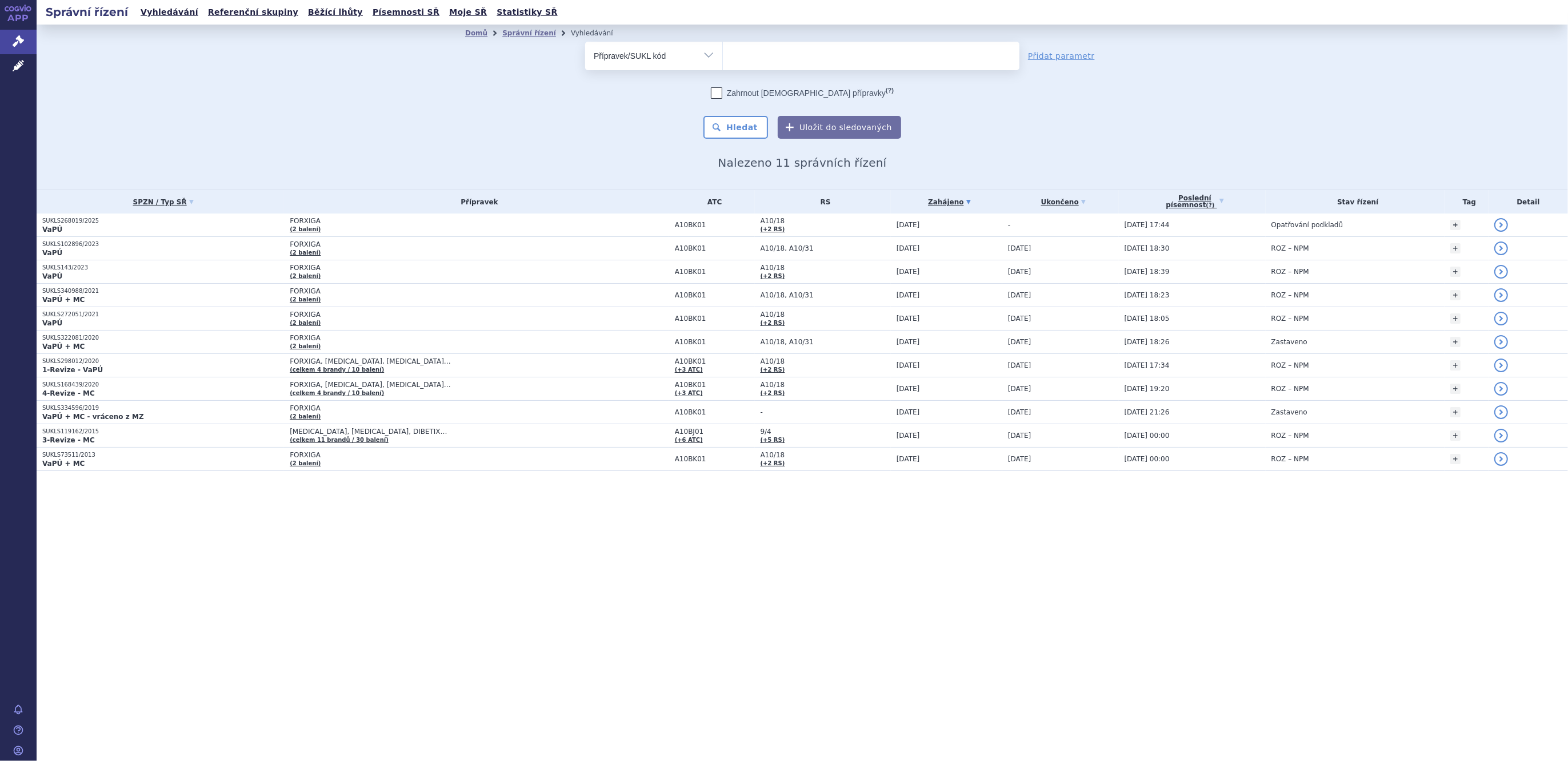
click at [585, 42] on select "Vše Spisová značka Typ SŘ Přípravek/SUKL kód Účastník/Držitel" at bounding box center [653, 55] width 137 height 26
click at [755, 62] on ul at bounding box center [871, 53] width 297 height 24
click at [723, 62] on select at bounding box center [722, 55] width 1 height 29
type input "vivaire"
select select "vivaire"
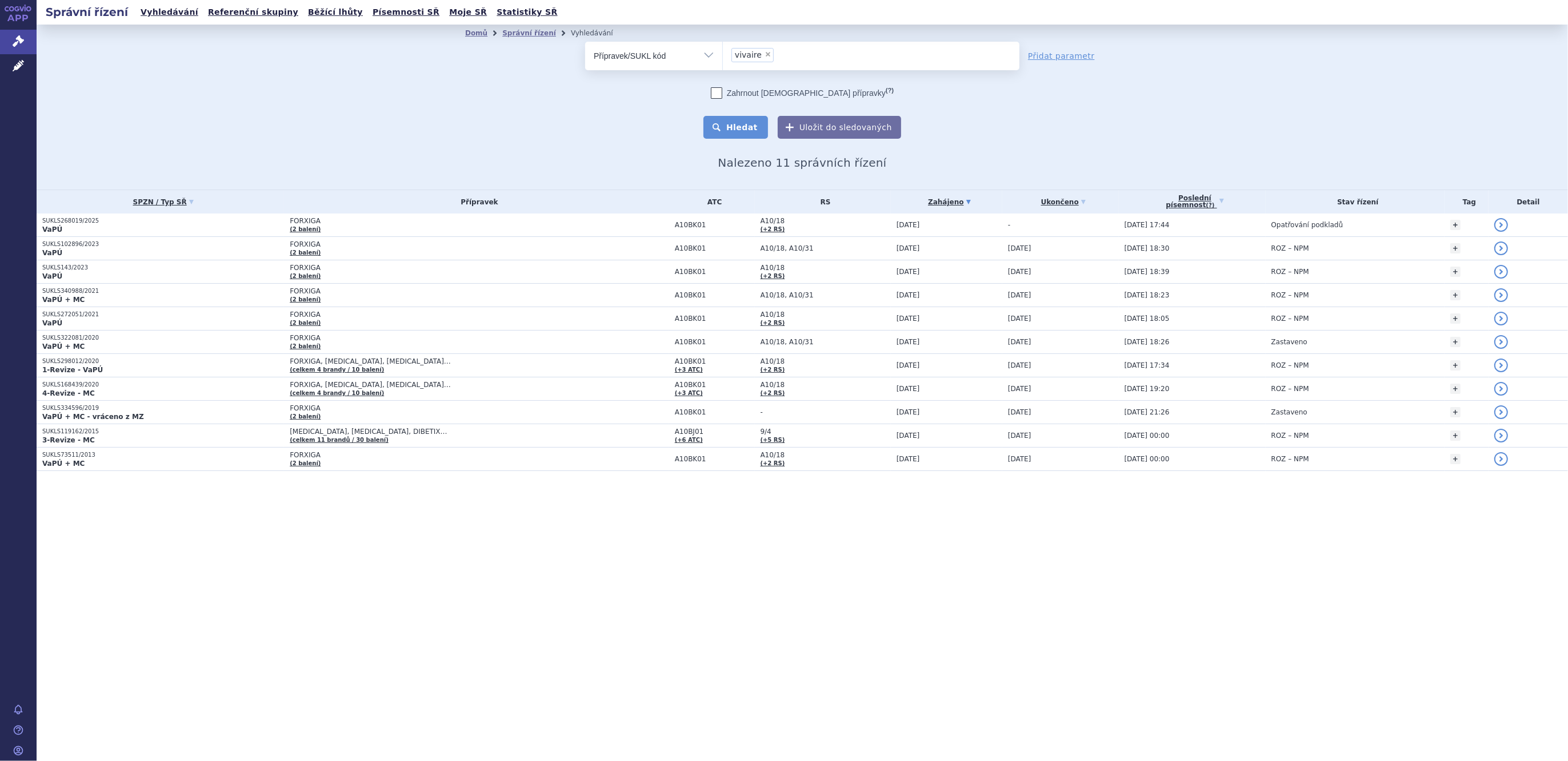
click at [744, 124] on button "Hledat" at bounding box center [735, 127] width 64 height 23
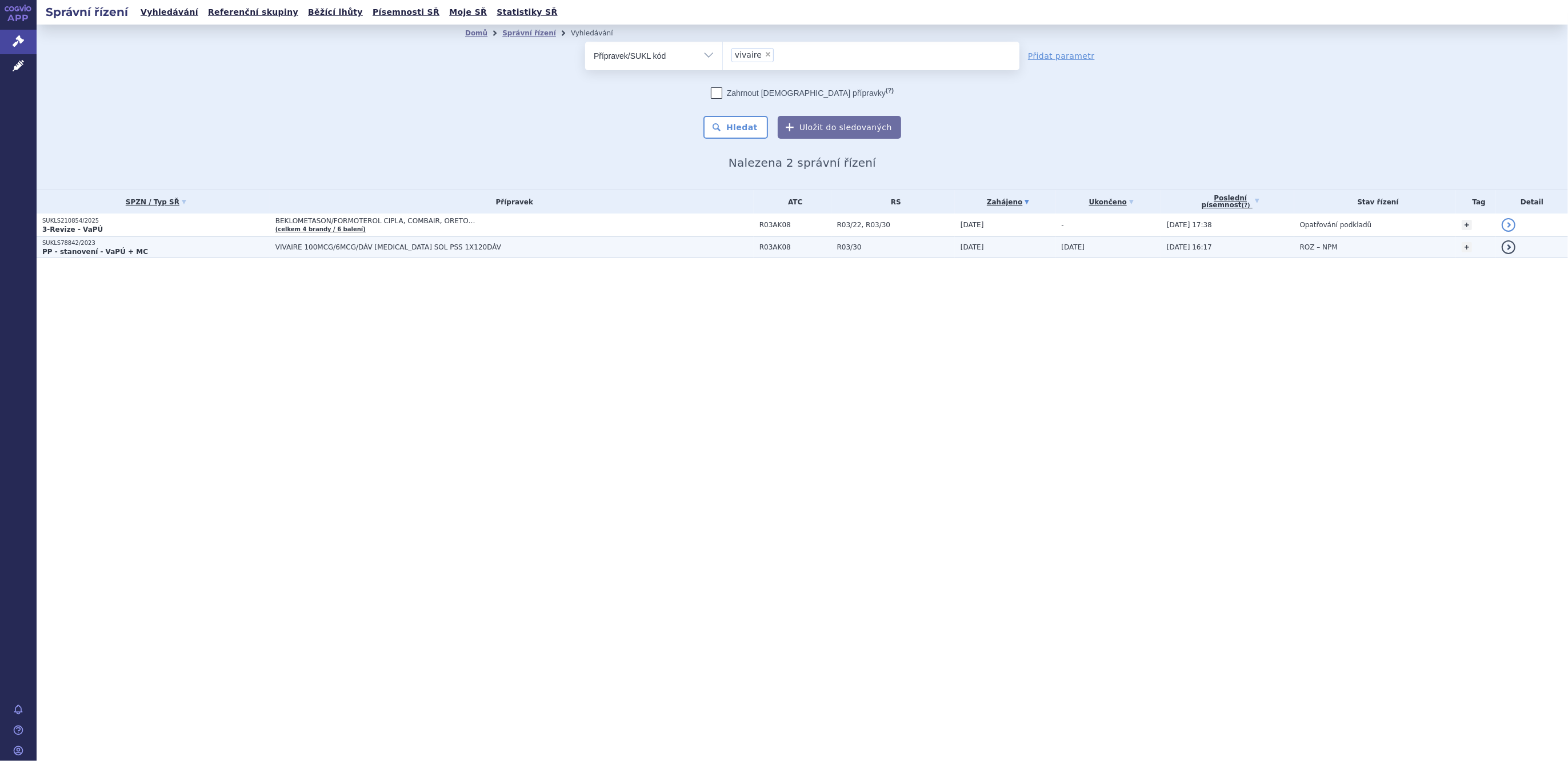
click at [349, 243] on span "VIVAIRE 100MCG/6MCG/DÁV [MEDICAL_DATA] SOL PSS 1X120DÁV" at bounding box center [418, 247] width 286 height 8
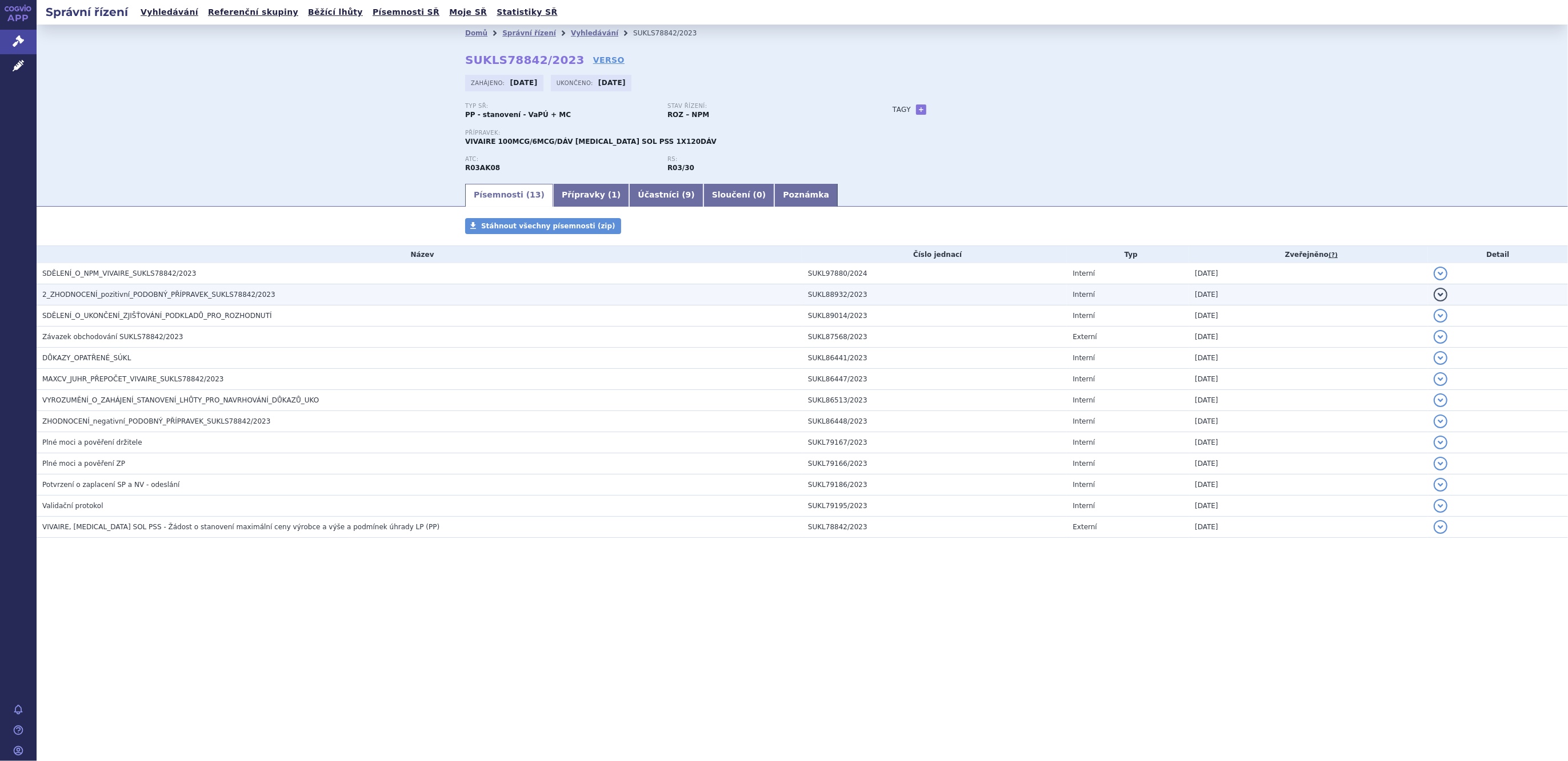
click at [120, 295] on span "2_ZHODNOCENÍ_pozitivní_PODOBNÝ_PŘÍPRAVEK_SUKLS78842/2023" at bounding box center [159, 295] width 233 height 8
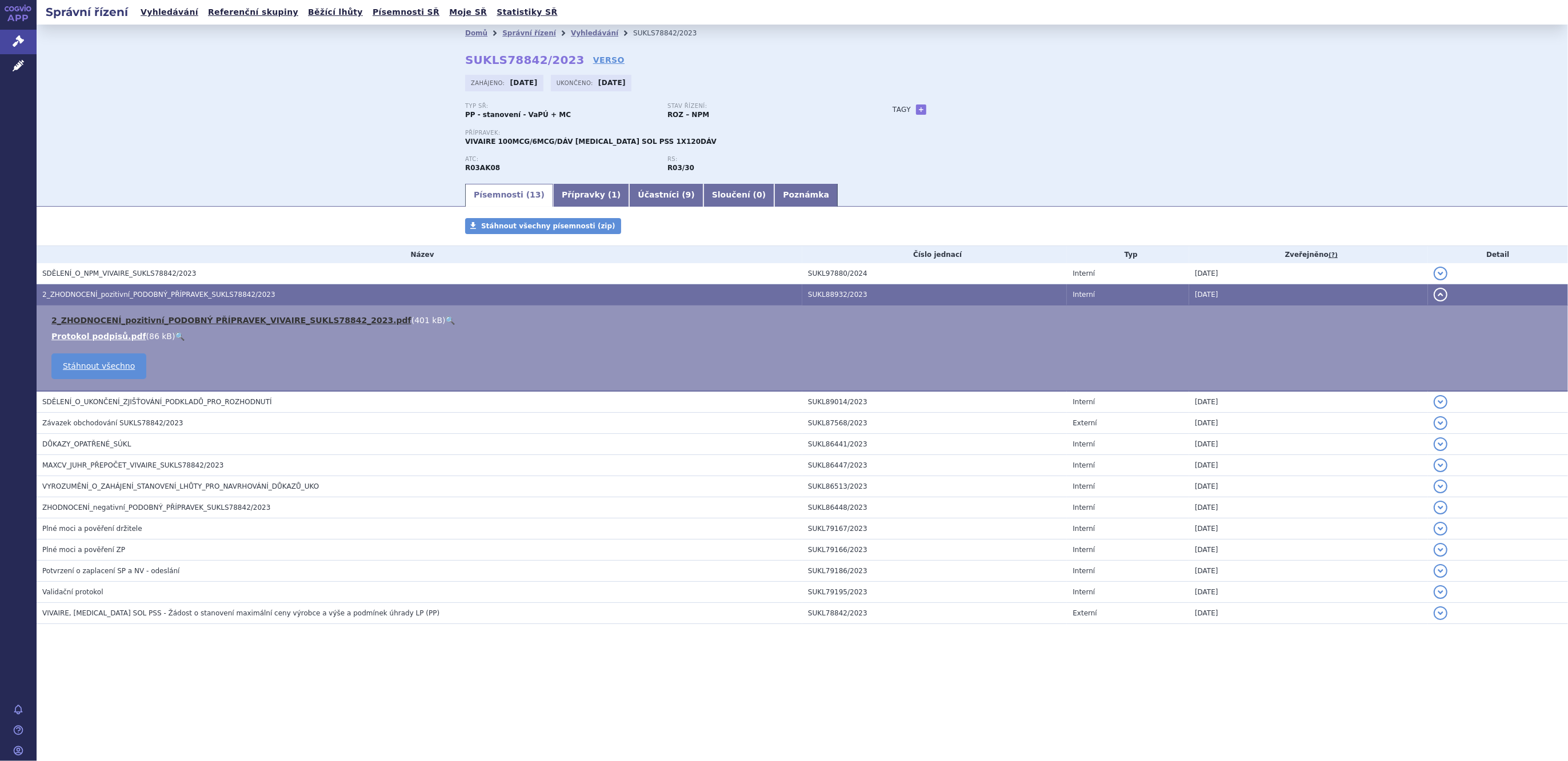
click at [138, 319] on link "2_ZHODNOCENÍ_pozitivní_PODOBNÝ PŘÍPRAVEK_VIVAIRE_SUKLS78842_2023.pdf" at bounding box center [231, 320] width 360 height 9
